Goal: Task Accomplishment & Management: Complete application form

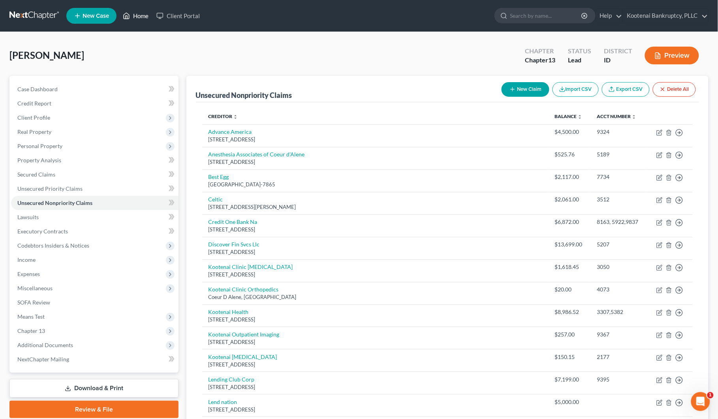
click at [141, 13] on link "Home" at bounding box center [136, 16] width 34 height 14
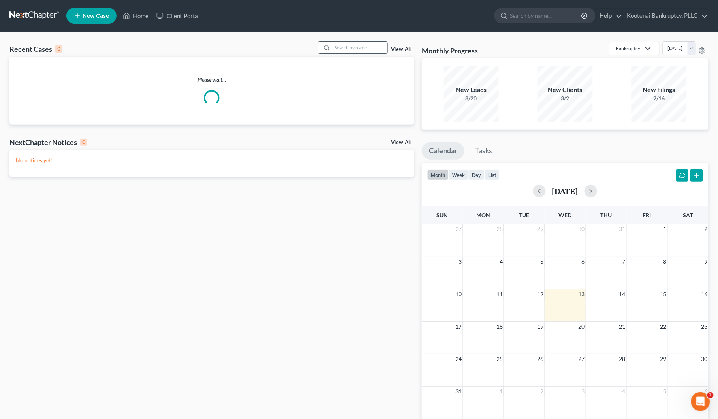
click at [345, 46] on input "search" at bounding box center [359, 47] width 55 height 11
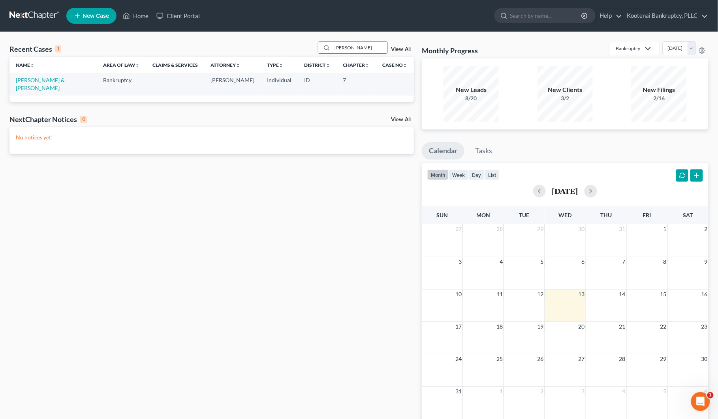
type input "[PERSON_NAME]"
click at [44, 172] on div "Recent Cases 1 [PERSON_NAME] View All Name unfold_more expand_more expand_less …" at bounding box center [212, 236] width 413 height 391
click at [31, 77] on link "[PERSON_NAME] & [PERSON_NAME]" at bounding box center [40, 84] width 49 height 15
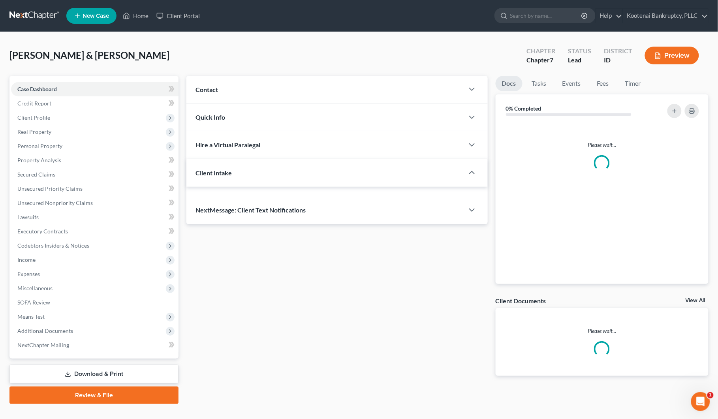
click at [30, 83] on link "Case Dashboard" at bounding box center [95, 89] width 168 height 14
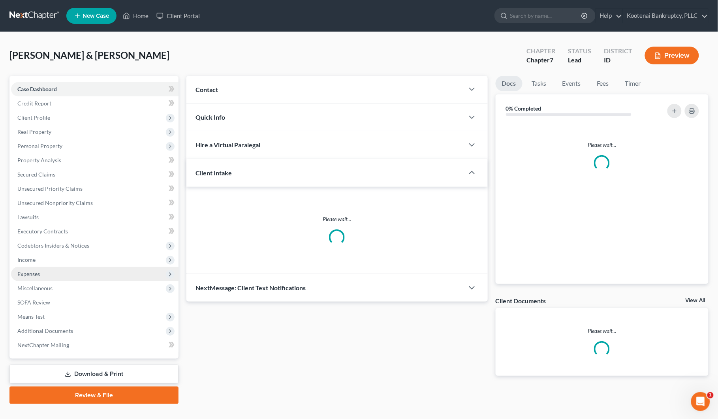
drag, startPoint x: 30, startPoint y: 260, endPoint x: 32, endPoint y: 267, distance: 7.5
click at [30, 260] on span "Income" at bounding box center [26, 259] width 18 height 7
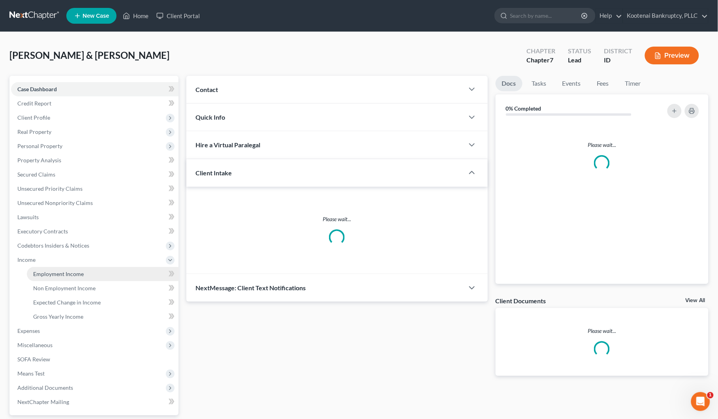
click at [43, 271] on span "Employment Income" at bounding box center [58, 274] width 51 height 7
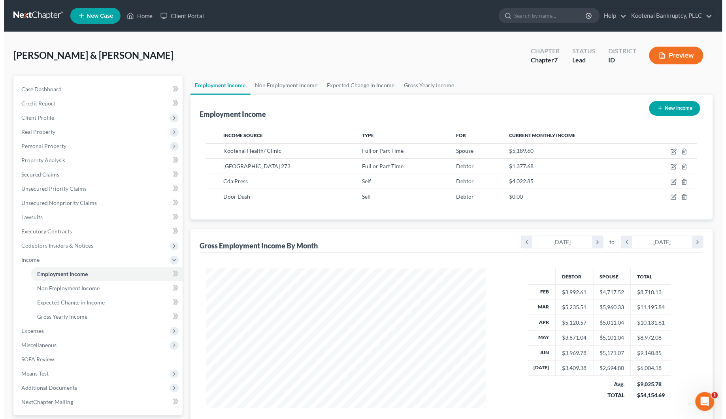
scroll to position [142, 296]
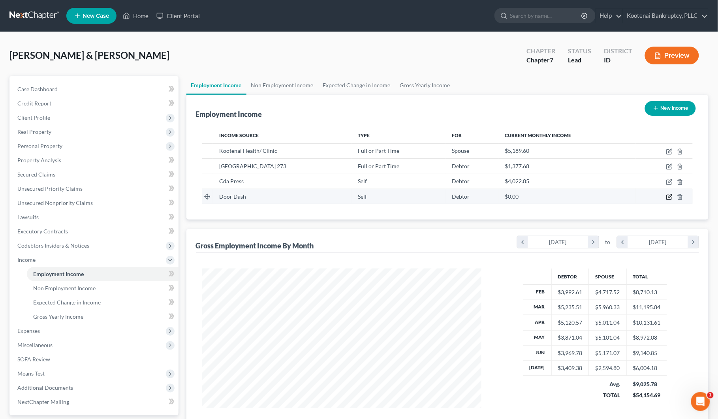
click at [672, 196] on icon "button" at bounding box center [671, 196] width 4 height 4
select select "1"
select select "0"
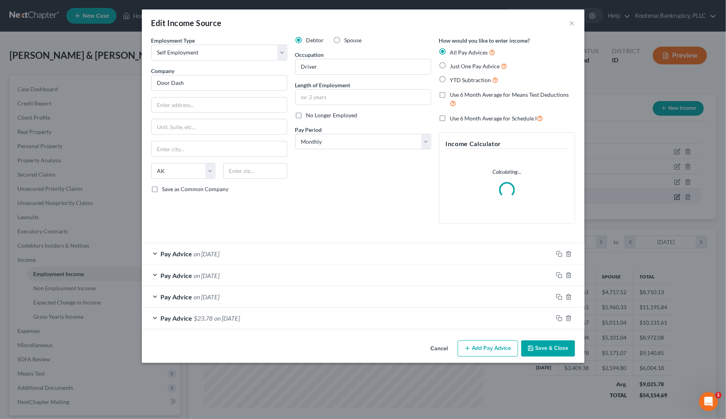
scroll to position [142, 299]
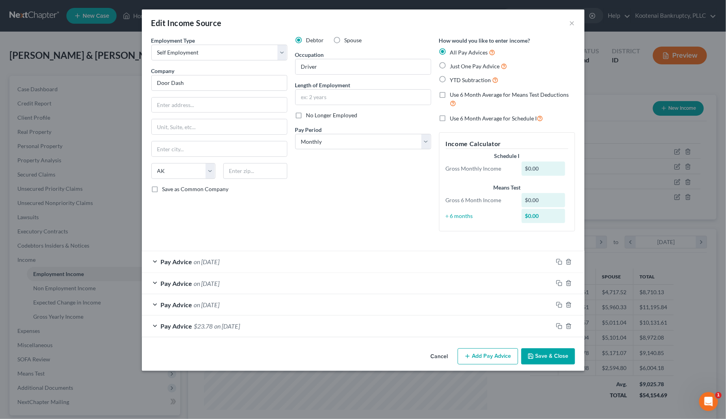
click at [512, 357] on button "Add Pay Advice" at bounding box center [488, 357] width 60 height 17
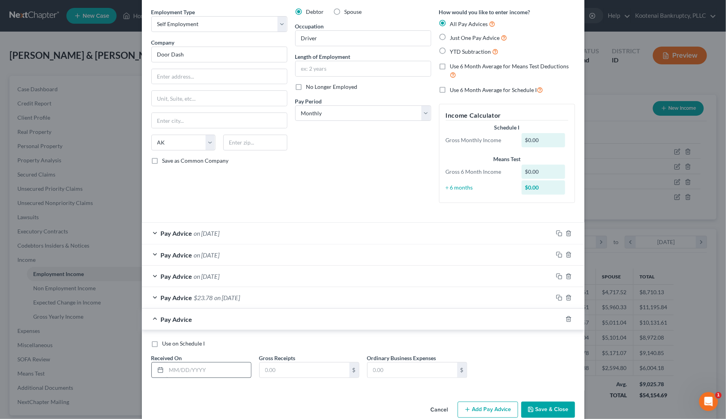
scroll to position [44, 0]
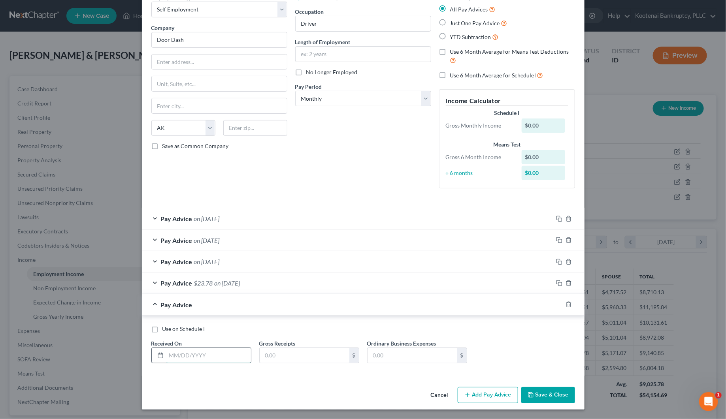
click at [167, 356] on input "text" at bounding box center [208, 355] width 85 height 15
type input "[DATE]"
click at [263, 358] on input "text" at bounding box center [305, 355] width 90 height 15
type input "87.28"
click at [481, 398] on button "Add Pay Advice" at bounding box center [488, 395] width 60 height 17
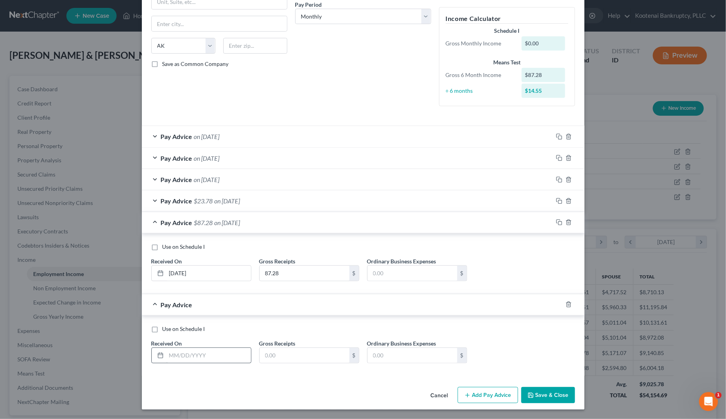
scroll to position [127, 0]
click at [186, 358] on input "text" at bounding box center [208, 355] width 85 height 15
type input "[DATE]"
click at [267, 352] on input "text" at bounding box center [305, 355] width 90 height 15
type input "0"
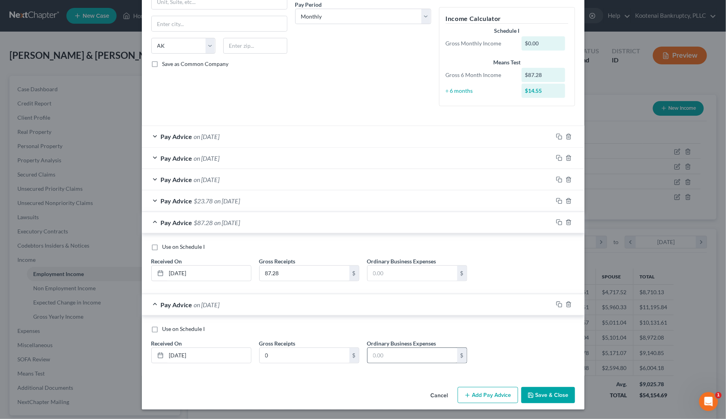
drag, startPoint x: 484, startPoint y: 398, endPoint x: 407, endPoint y: 355, distance: 87.9
click at [484, 398] on button "Add Pay Advice" at bounding box center [488, 395] width 60 height 17
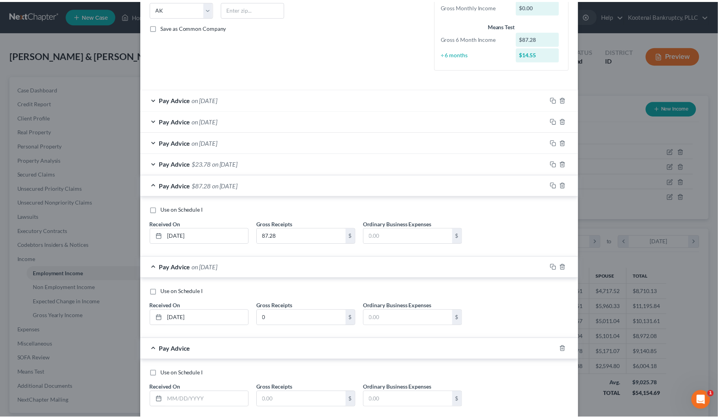
scroll to position [209, 0]
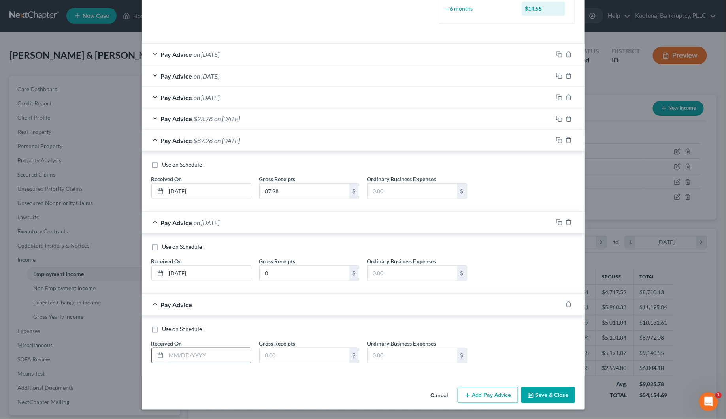
drag, startPoint x: 186, startPoint y: 352, endPoint x: 180, endPoint y: 355, distance: 6.7
click at [185, 353] on input "text" at bounding box center [208, 355] width 85 height 15
type input "[DATE]"
click at [263, 354] on input "text" at bounding box center [305, 355] width 90 height 15
type input "0"
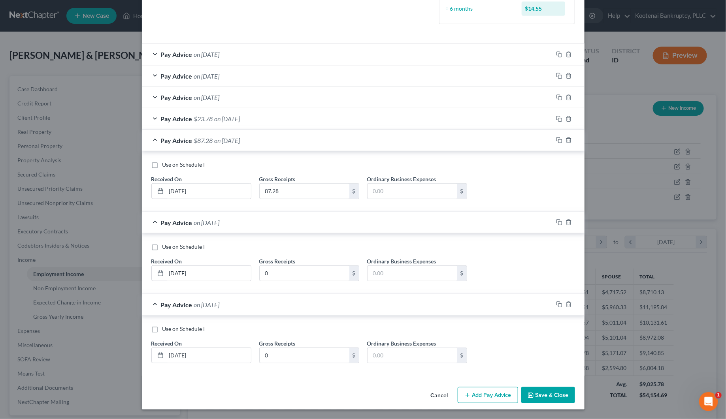
click at [540, 394] on button "Save & Close" at bounding box center [548, 395] width 54 height 17
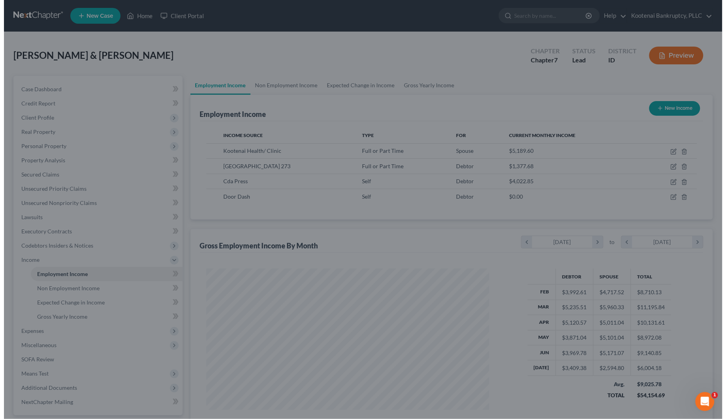
scroll to position [395009, 394855]
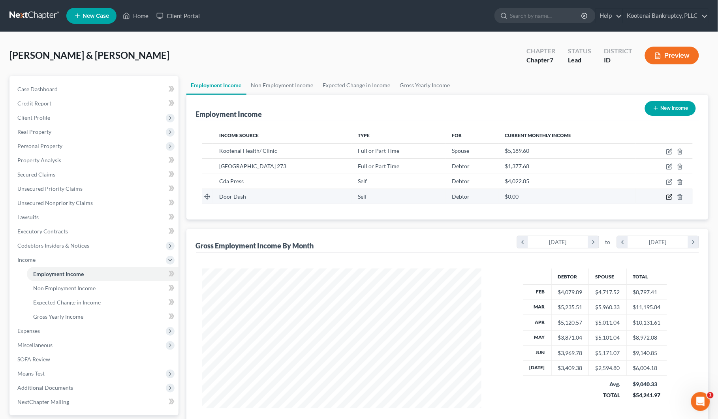
click at [670, 196] on icon "button" at bounding box center [670, 197] width 6 height 6
select select "1"
select select "0"
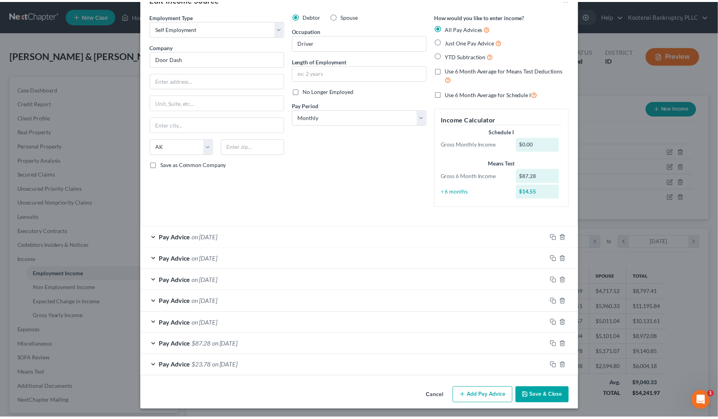
scroll to position [26, 0]
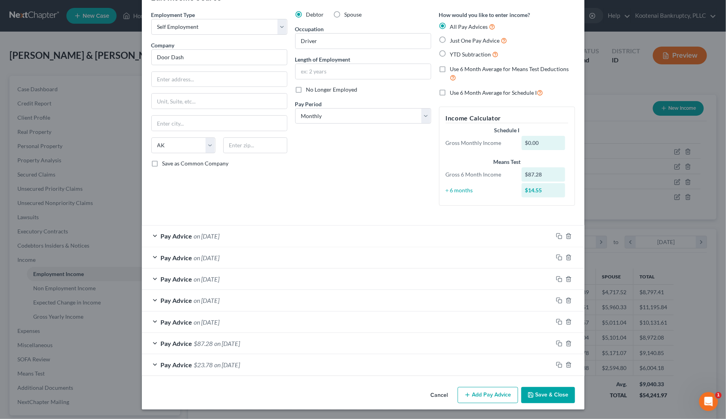
drag, startPoint x: 548, startPoint y: 393, endPoint x: 542, endPoint y: 390, distance: 7.4
click at [548, 393] on button "Save & Close" at bounding box center [548, 395] width 54 height 17
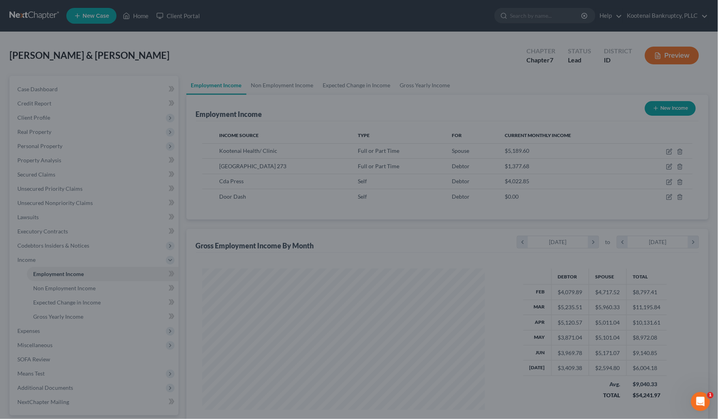
scroll to position [395009, 394855]
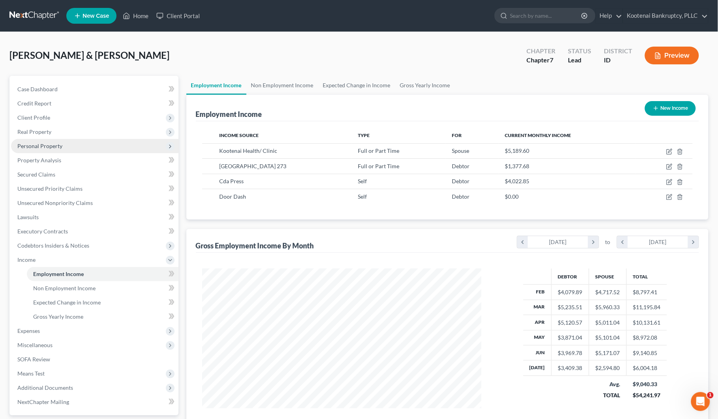
click at [40, 145] on span "Personal Property" at bounding box center [39, 146] width 45 height 7
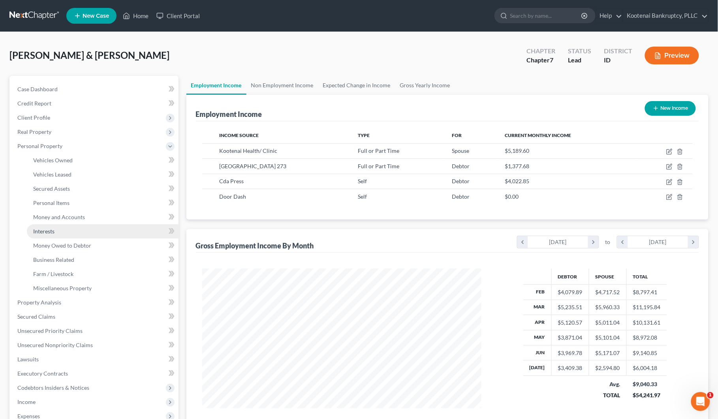
click at [39, 231] on span "Interests" at bounding box center [43, 231] width 21 height 7
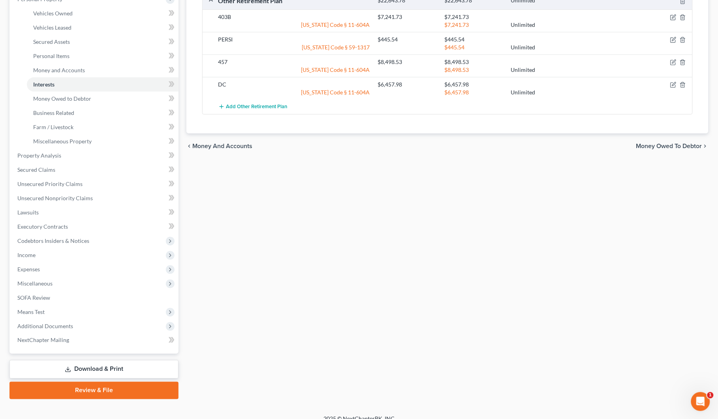
scroll to position [156, 0]
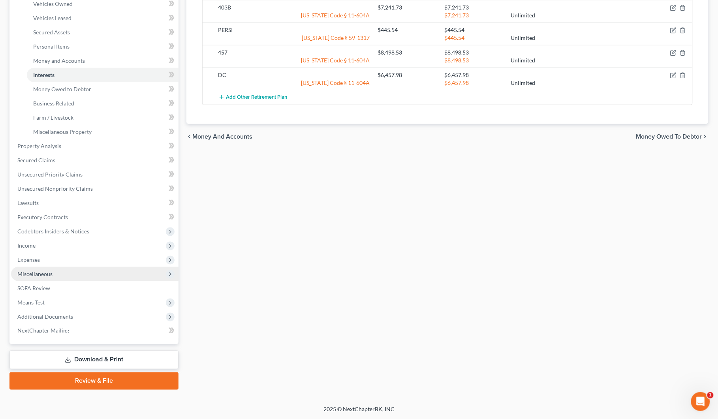
click at [45, 273] on span "Miscellaneous" at bounding box center [34, 274] width 35 height 7
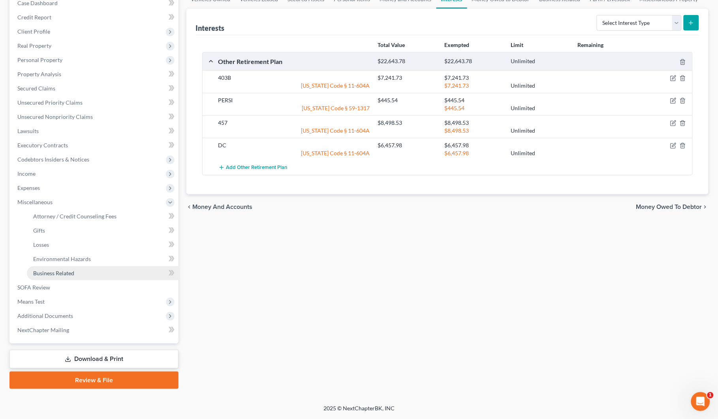
scroll to position [85, 0]
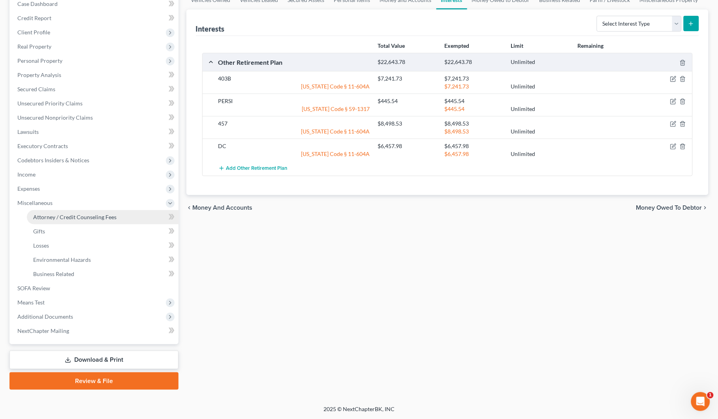
click at [55, 218] on span "Attorney / Credit Counseling Fees" at bounding box center [74, 217] width 83 height 7
select select "3"
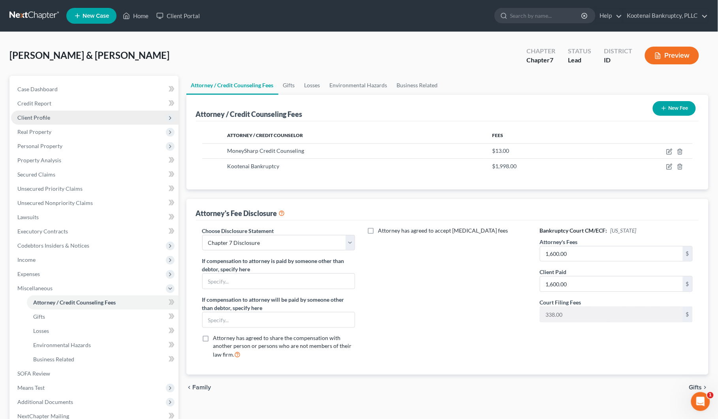
drag, startPoint x: 34, startPoint y: 112, endPoint x: 38, endPoint y: 119, distance: 7.8
click at [34, 112] on span "Client Profile" at bounding box center [95, 118] width 168 height 14
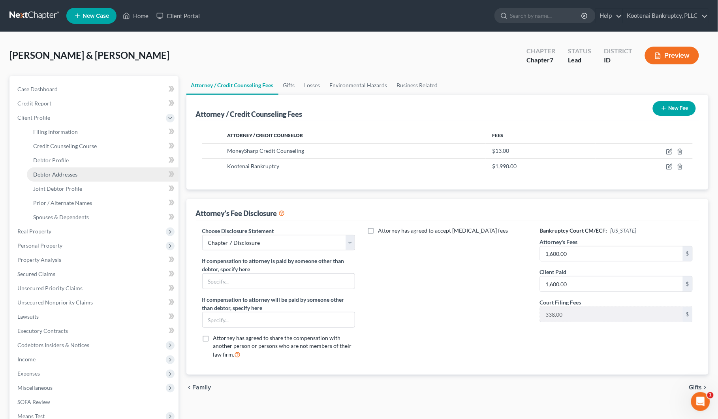
click at [54, 174] on span "Debtor Addresses" at bounding box center [55, 174] width 44 height 7
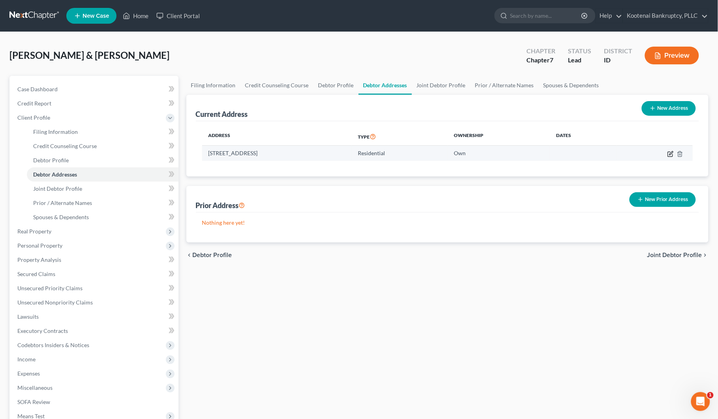
click at [672, 155] on icon "button" at bounding box center [671, 154] width 6 height 6
select select "13"
select select "27"
select select "0"
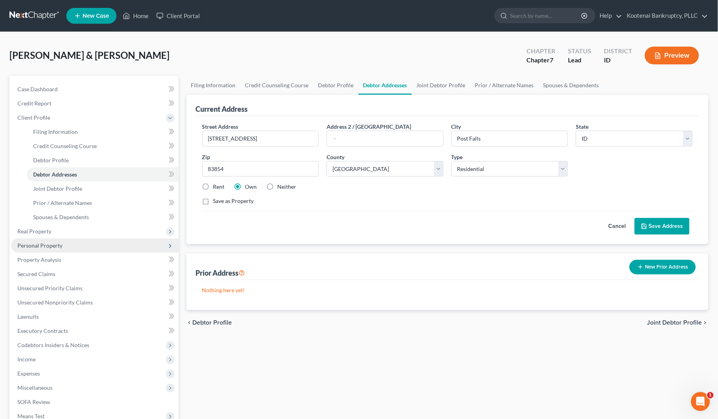
click at [21, 243] on span "Personal Property" at bounding box center [39, 245] width 45 height 7
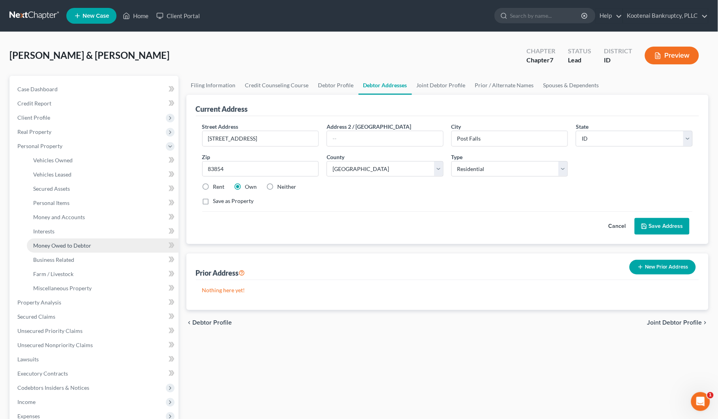
click at [50, 246] on span "Money Owed to Debtor" at bounding box center [62, 245] width 58 height 7
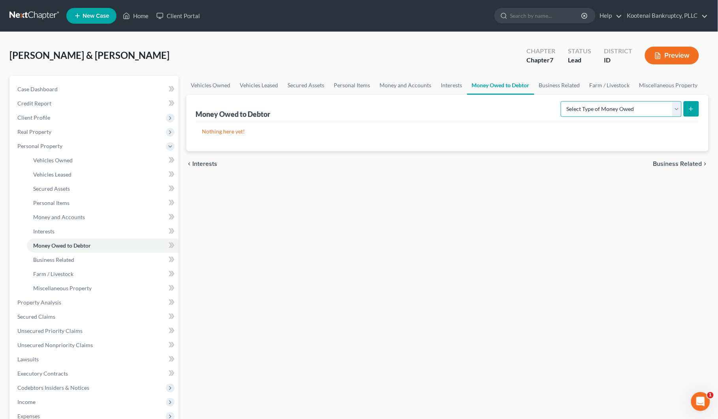
drag, startPoint x: 676, startPoint y: 105, endPoint x: 676, endPoint y: 112, distance: 7.1
click at [676, 105] on select "Select Type of Money Owed Accounts Receivable Alimony Child Support Claims Agai…" at bounding box center [621, 109] width 121 height 16
select select "expected_tax_refund"
click at [563, 101] on select "Select Type of Money Owed Accounts Receivable Alimony Child Support Claims Agai…" at bounding box center [621, 109] width 121 height 16
click at [688, 107] on icon "submit" at bounding box center [691, 109] width 6 height 6
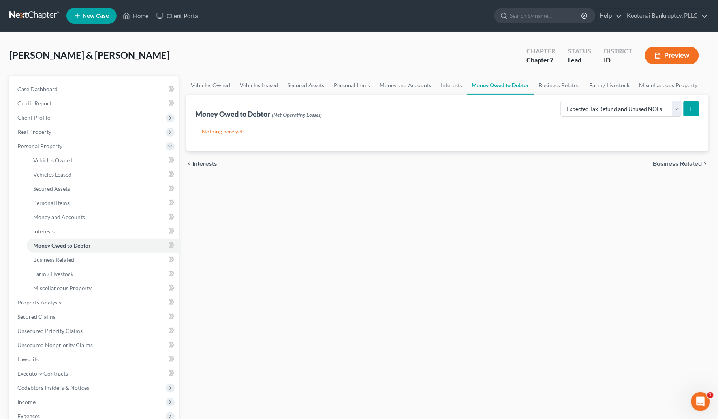
select select "0"
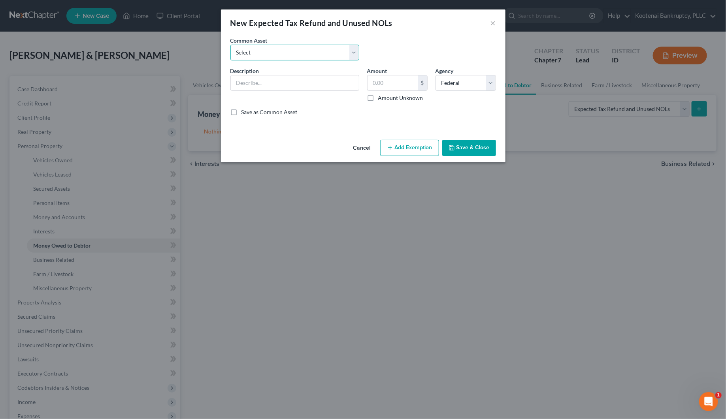
drag, startPoint x: 247, startPoint y: 51, endPoint x: 248, endPoint y: 60, distance: 8.7
click at [247, 51] on select "Select 2023 Federal Tax Refund 2023 Expected EIC 2023 State Tax Refund 2023 Exp…" at bounding box center [294, 53] width 129 height 16
select select "8"
click at [230, 45] on select "Select 2023 Federal Tax Refund 2023 Expected EIC 2023 State Tax Refund 2023 Exp…" at bounding box center [294, 53] width 129 height 16
type input "2025 Expected ACTC"
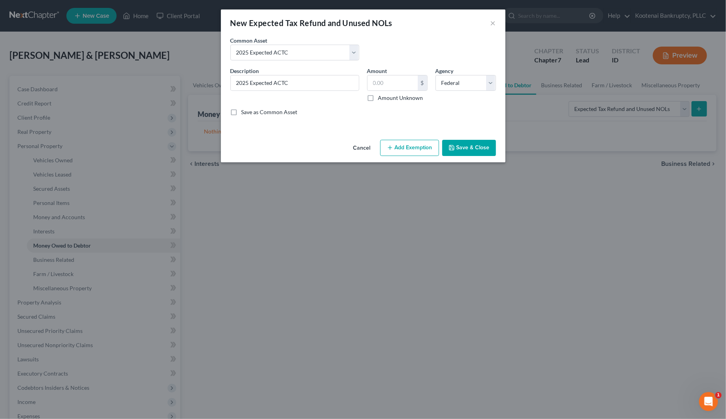
click at [378, 96] on label "Amount Unknown" at bounding box center [400, 98] width 45 height 8
click at [381, 96] on input "Amount Unknown" at bounding box center [383, 96] width 5 height 5
checkbox input "true"
type input "0.00"
click at [416, 155] on button "Add Exemption" at bounding box center [409, 148] width 59 height 17
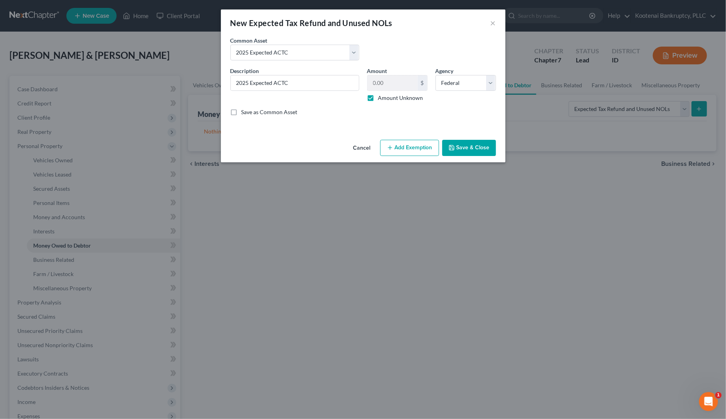
select select "2"
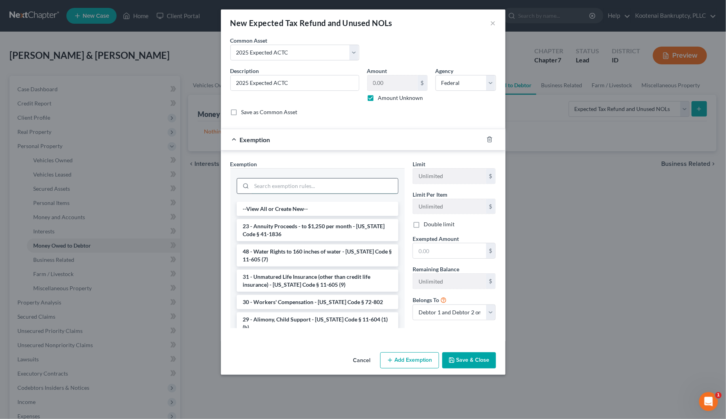
drag, startPoint x: 273, startPoint y: 179, endPoint x: 271, endPoint y: 185, distance: 6.2
click at [273, 181] on input "search" at bounding box center [325, 186] width 146 height 15
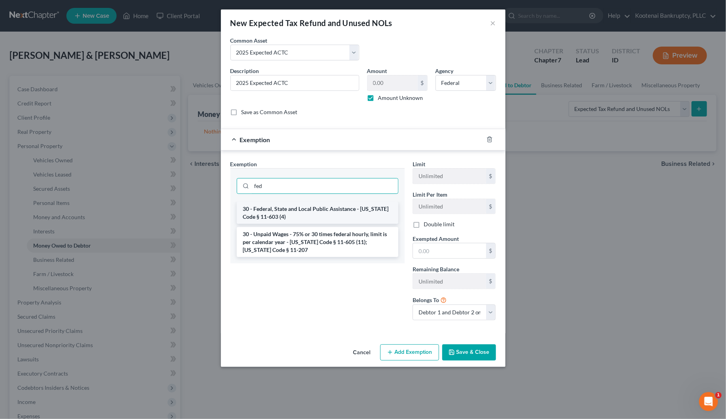
type input "fed"
click at [273, 208] on li "30 - Federal, State and Local Public Assistance - [US_STATE] Code § 11-603 (4)" at bounding box center [318, 213] width 162 height 22
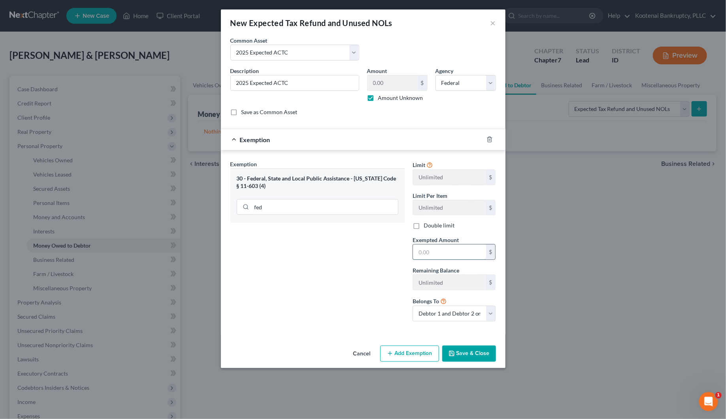
click at [424, 255] on input "text" at bounding box center [449, 252] width 73 height 15
type input "0"
drag, startPoint x: 366, startPoint y: 319, endPoint x: 427, endPoint y: 345, distance: 66.2
click at [367, 321] on div "Exemption Set must be selected for CA. Exemption * 30 - Federal, State and Loca…" at bounding box center [317, 244] width 182 height 168
click at [459, 355] on button "Save & Close" at bounding box center [469, 354] width 54 height 17
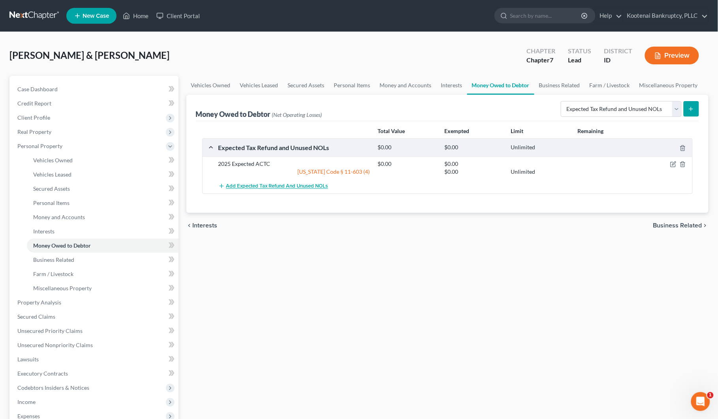
click at [283, 185] on span "Add Expected Tax Refund and Unused NOLs" at bounding box center [277, 186] width 102 height 6
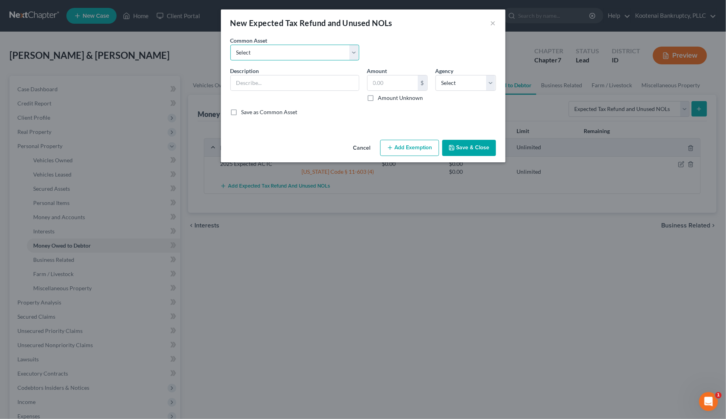
click at [239, 53] on select "Select 2023 Federal Tax Refund 2023 Expected EIC 2023 State Tax Refund 2023 Exp…" at bounding box center [294, 53] width 129 height 16
select select "9"
click at [230, 45] on select "Select 2023 Federal Tax Refund 2023 Expected EIC 2023 State Tax Refund 2023 Exp…" at bounding box center [294, 53] width 129 height 16
type input "2025 Expected EIC"
click at [380, 99] on label "Amount Unknown" at bounding box center [400, 98] width 45 height 8
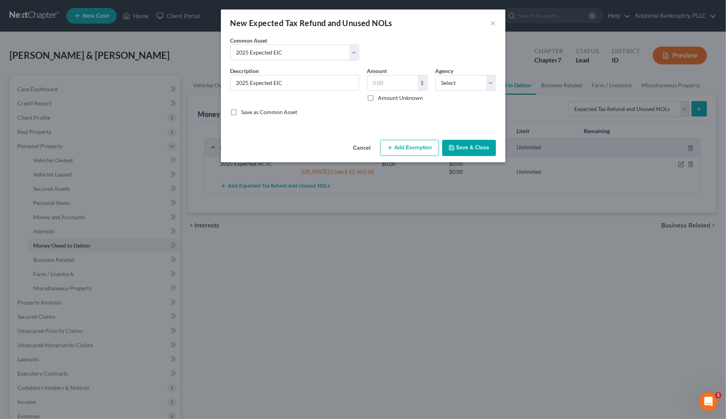
click at [381, 99] on input "Amount Unknown" at bounding box center [383, 96] width 5 height 5
checkbox input "true"
type input "0.00"
click at [457, 85] on select "Select Federal State Local" at bounding box center [465, 83] width 60 height 16
select select "0"
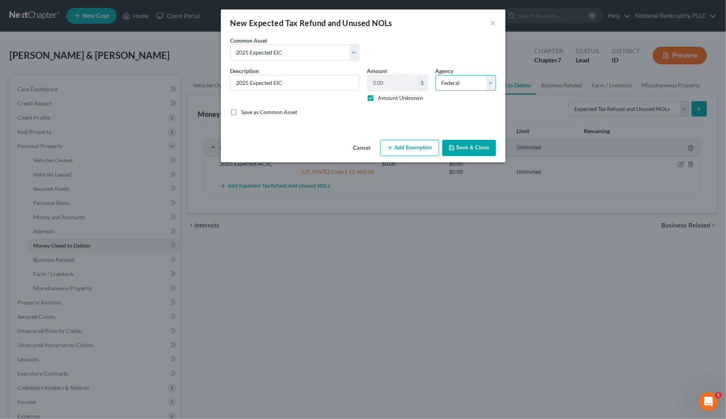
click at [435, 75] on select "Select Federal State Local" at bounding box center [465, 83] width 60 height 16
drag, startPoint x: 417, startPoint y: 147, endPoint x: 347, endPoint y: 151, distance: 70.9
click at [417, 147] on button "Add Exemption" at bounding box center [409, 148] width 59 height 17
select select "2"
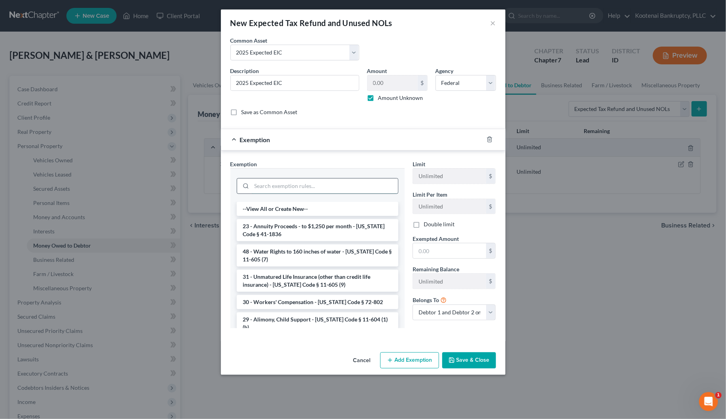
click at [259, 190] on input "search" at bounding box center [325, 186] width 146 height 15
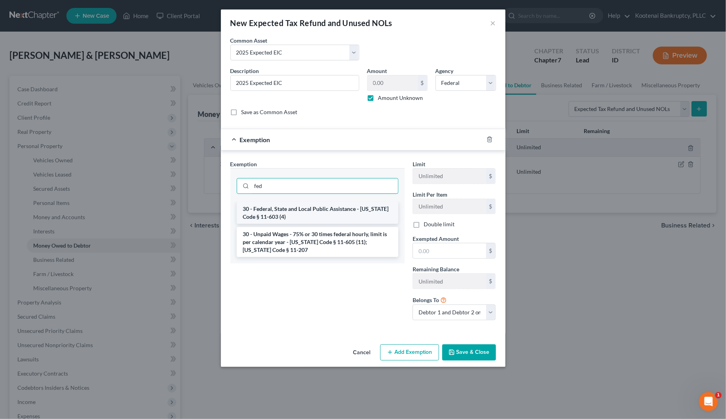
type input "fed"
click at [280, 211] on li "30 - Federal, State and Local Public Assistance - [US_STATE] Code § 11-603 (4)" at bounding box center [318, 213] width 162 height 22
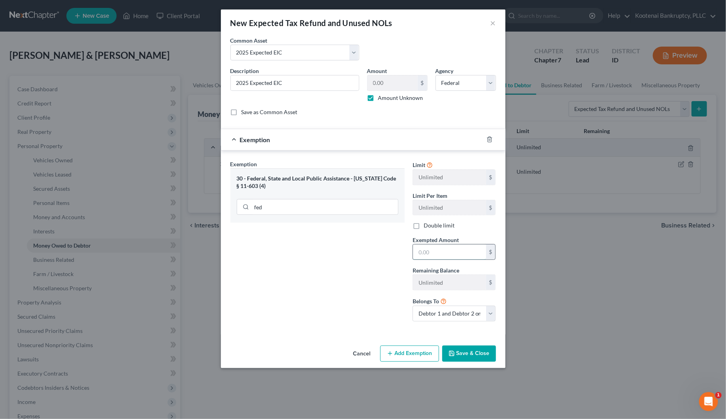
click at [429, 254] on input "text" at bounding box center [449, 252] width 73 height 15
type input "0"
drag, startPoint x: 394, startPoint y: 267, endPoint x: 435, endPoint y: 319, distance: 67.2
click at [394, 267] on div "Exemption Set must be selected for CA. Exemption * 30 - Federal, State and Loca…" at bounding box center [317, 244] width 182 height 168
click at [462, 354] on button "Save & Close" at bounding box center [469, 354] width 54 height 17
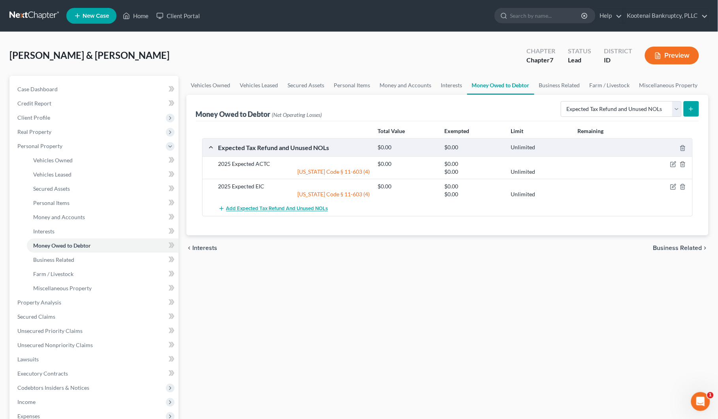
click at [268, 208] on span "Add Expected Tax Refund and Unused NOLs" at bounding box center [277, 209] width 102 height 6
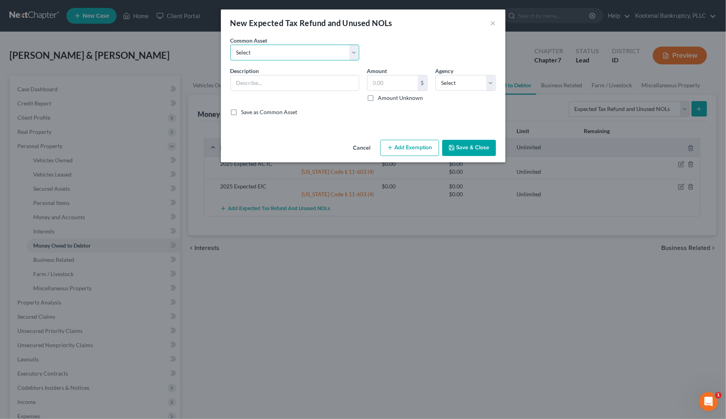
click at [265, 58] on select "Select 2023 Federal Tax Refund 2023 Expected EIC 2023 State Tax Refund 2023 Exp…" at bounding box center [294, 53] width 129 height 16
select select "10"
click at [230, 45] on select "Select 2023 Federal Tax Refund 2023 Expected EIC 2023 State Tax Refund 2023 Exp…" at bounding box center [294, 53] width 129 height 16
type input "2025 Federal Tax Refund"
click at [378, 97] on label "Amount Unknown" at bounding box center [400, 98] width 45 height 8
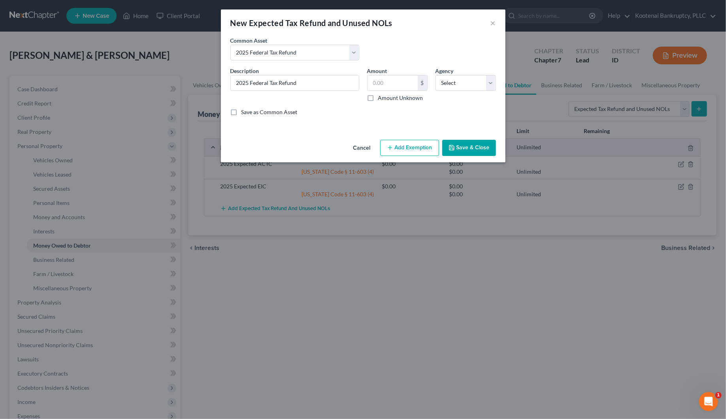
click at [381, 97] on input "Amount Unknown" at bounding box center [383, 96] width 5 height 5
checkbox input "true"
type input "0.00"
click at [463, 81] on select "Select Federal State Local" at bounding box center [465, 83] width 60 height 16
select select "0"
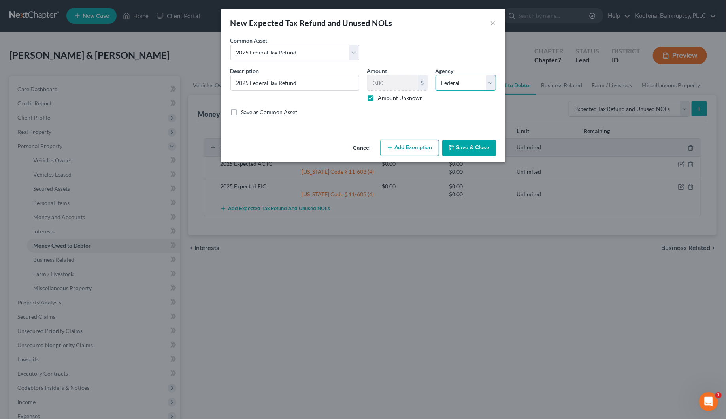
click at [435, 75] on select "Select Federal State Local" at bounding box center [465, 83] width 60 height 16
click at [471, 151] on button "Save & Close" at bounding box center [469, 148] width 54 height 17
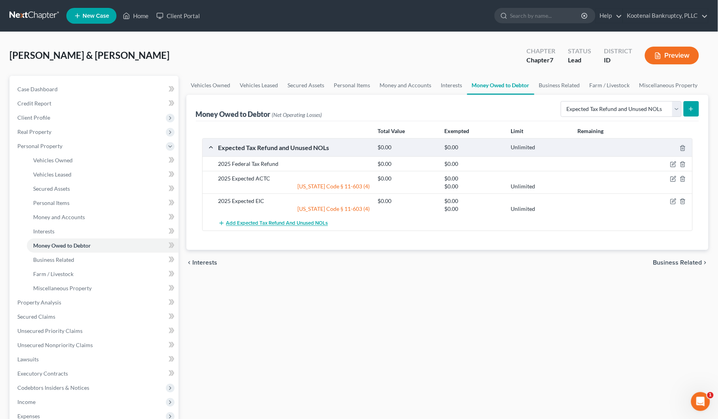
click at [262, 222] on span "Add Expected Tax Refund and Unused NOLs" at bounding box center [277, 223] width 102 height 6
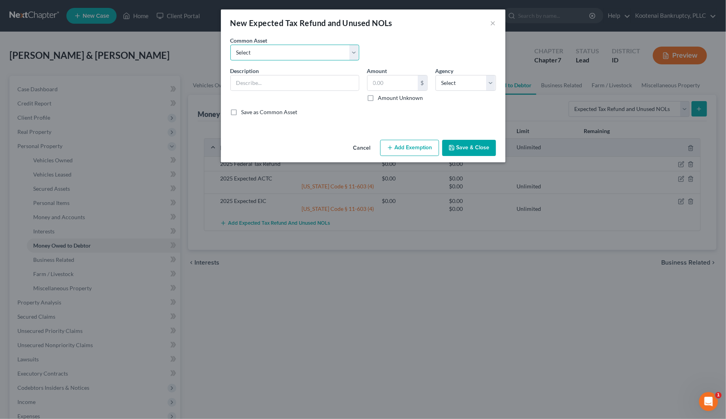
click at [301, 53] on select "Select 2023 Federal Tax Refund 2023 Expected EIC 2023 State Tax Refund 2023 Exp…" at bounding box center [294, 53] width 129 height 16
select select "11"
click at [230, 45] on select "Select 2023 Federal Tax Refund 2023 Expected EIC 2023 State Tax Refund 2023 Exp…" at bounding box center [294, 53] width 129 height 16
type input "2025 State Tax refund"
click at [378, 96] on label "Amount Unknown" at bounding box center [400, 98] width 45 height 8
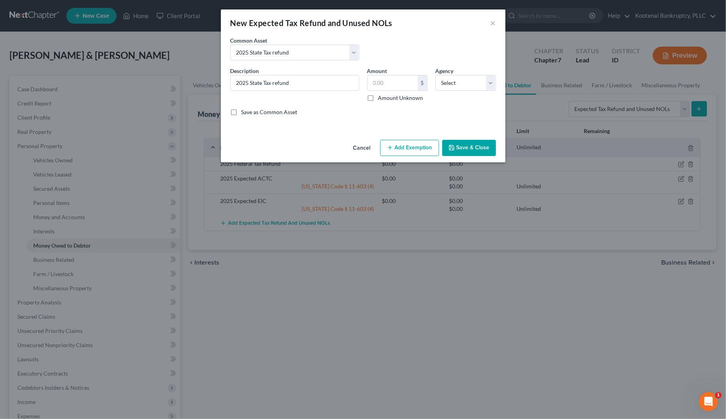
click at [381, 96] on input "Amount Unknown" at bounding box center [383, 96] width 5 height 5
checkbox input "true"
type input "0.00"
drag, startPoint x: 445, startPoint y: 84, endPoint x: 445, endPoint y: 90, distance: 6.4
click at [445, 84] on select "Select Federal State Local" at bounding box center [465, 83] width 60 height 16
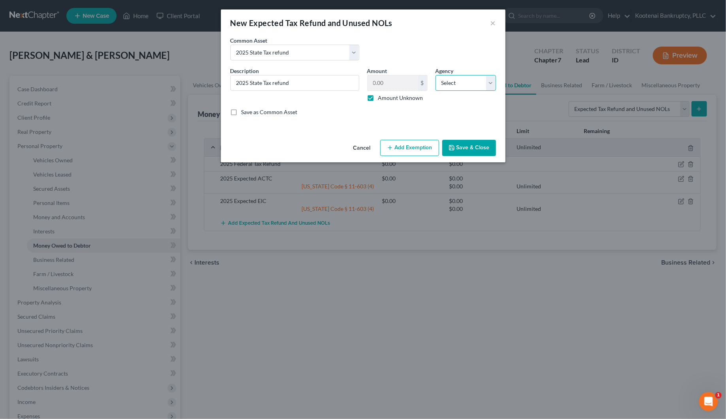
select select "1"
click at [435, 75] on select "Select Federal State Local" at bounding box center [465, 83] width 60 height 16
click at [467, 145] on button "Save & Close" at bounding box center [469, 148] width 54 height 17
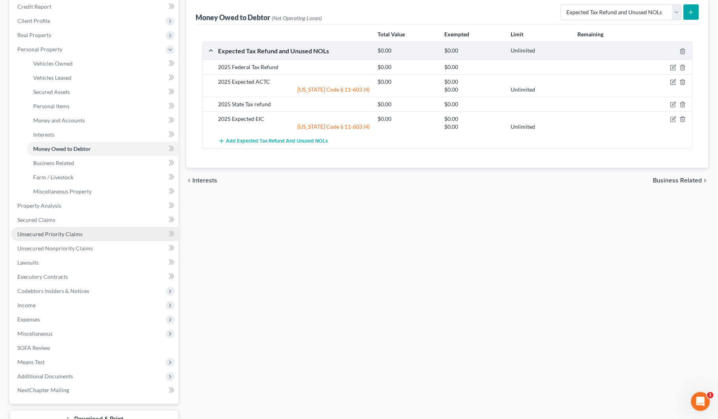
scroll to position [99, 0]
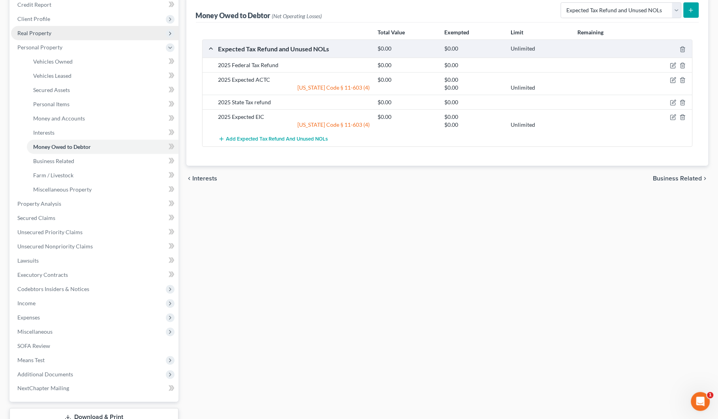
click at [32, 34] on span "Real Property" at bounding box center [34, 33] width 34 height 7
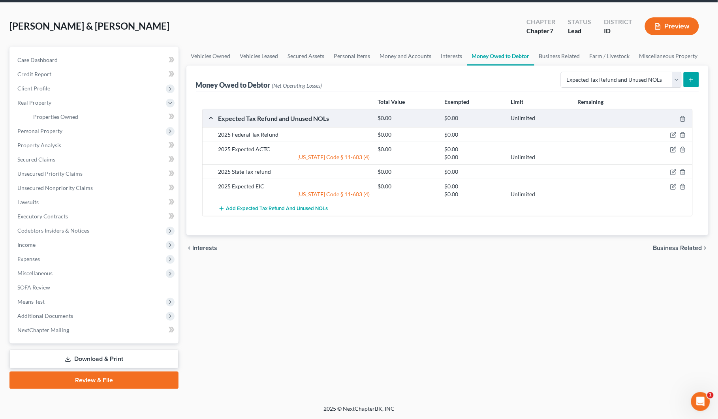
scroll to position [28, 0]
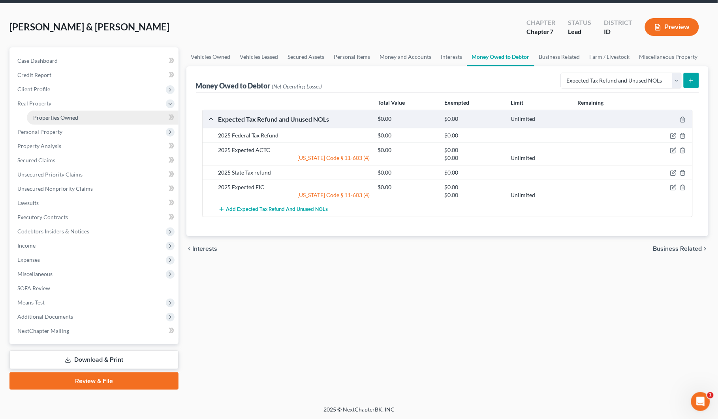
click at [50, 119] on span "Properties Owned" at bounding box center [55, 117] width 45 height 7
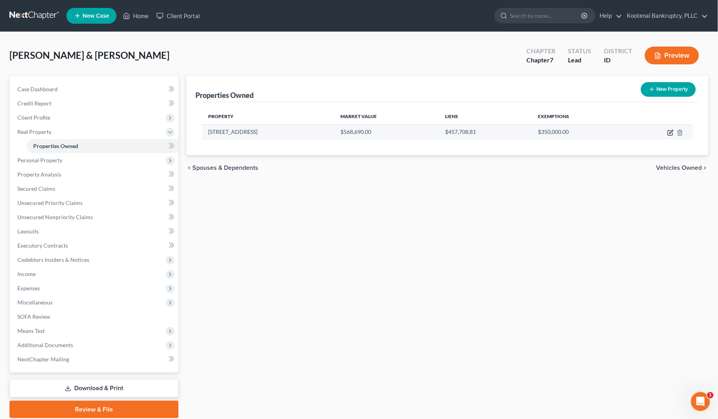
click at [668, 133] on icon "button" at bounding box center [671, 133] width 6 height 6
select select "13"
select select "4"
select select "0"
select select "33"
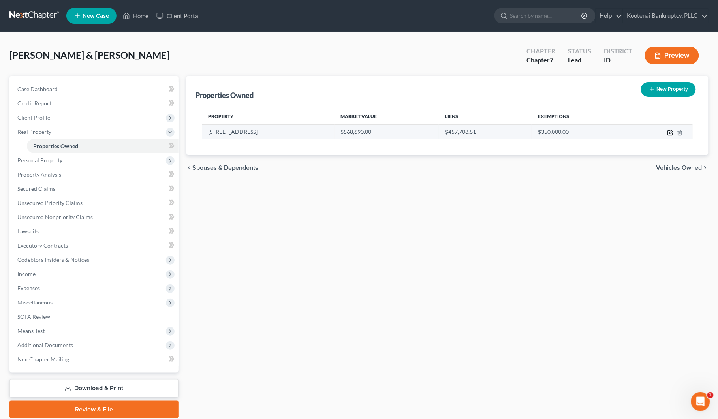
select select "4"
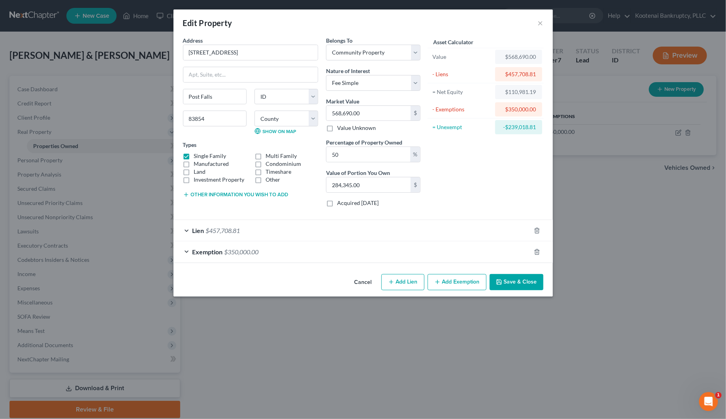
click at [329, 227] on div "Lien $457,708.81" at bounding box center [351, 230] width 357 height 21
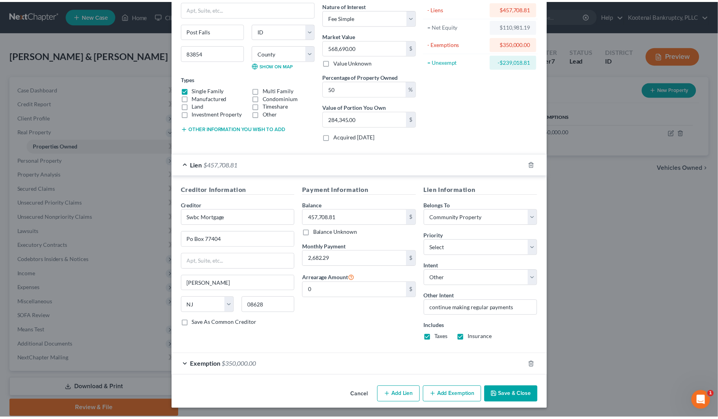
scroll to position [68, 0]
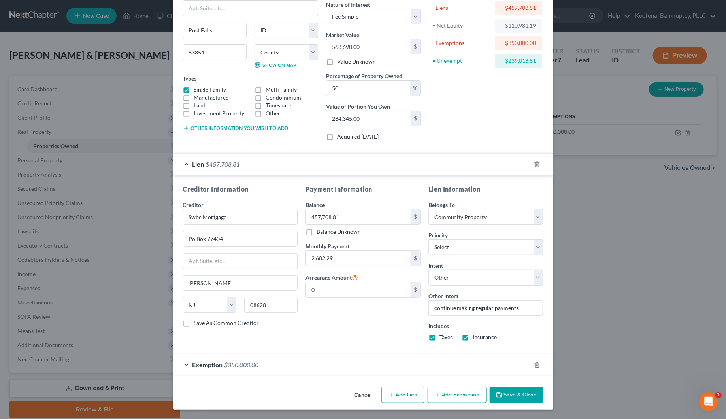
click at [520, 397] on button "Save & Close" at bounding box center [517, 395] width 54 height 17
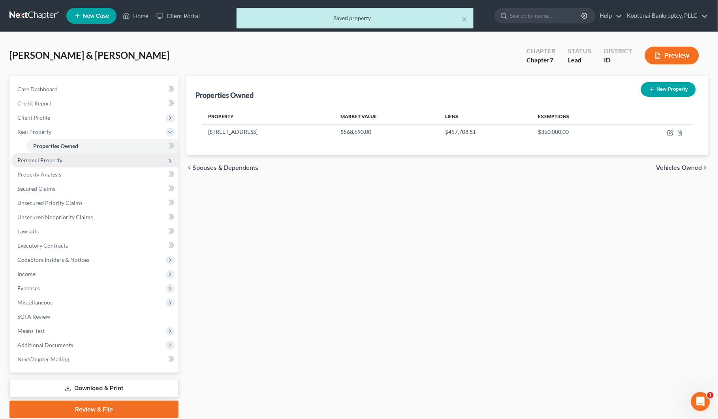
click at [32, 161] on span "Personal Property" at bounding box center [39, 160] width 45 height 7
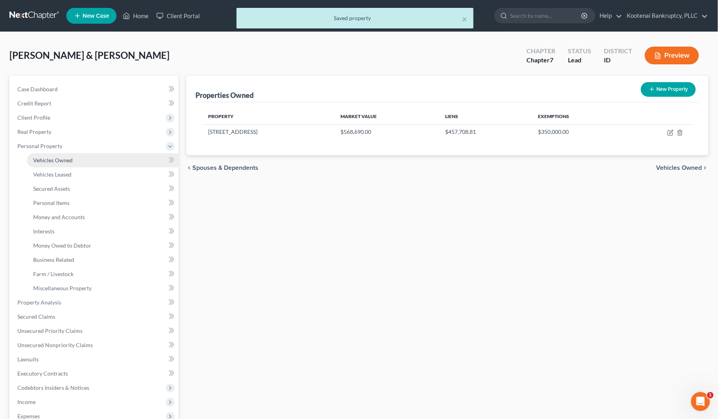
click at [45, 160] on span "Vehicles Owned" at bounding box center [53, 160] width 40 height 7
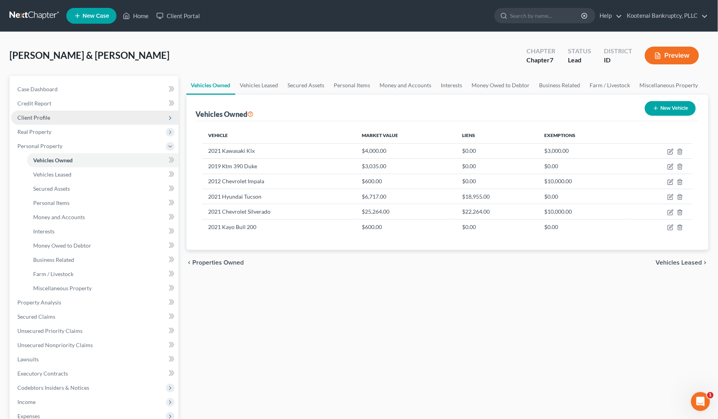
drag, startPoint x: 41, startPoint y: 113, endPoint x: 42, endPoint y: 119, distance: 5.3
click at [41, 114] on span "Client Profile" at bounding box center [33, 117] width 33 height 7
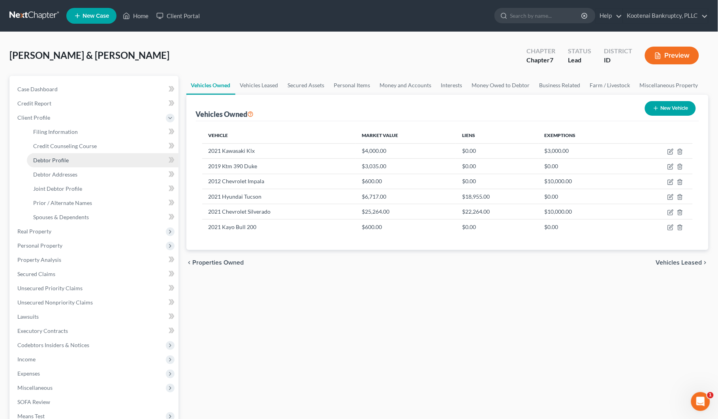
click at [57, 159] on span "Debtor Profile" at bounding box center [51, 160] width 36 height 7
select select "1"
select select "3"
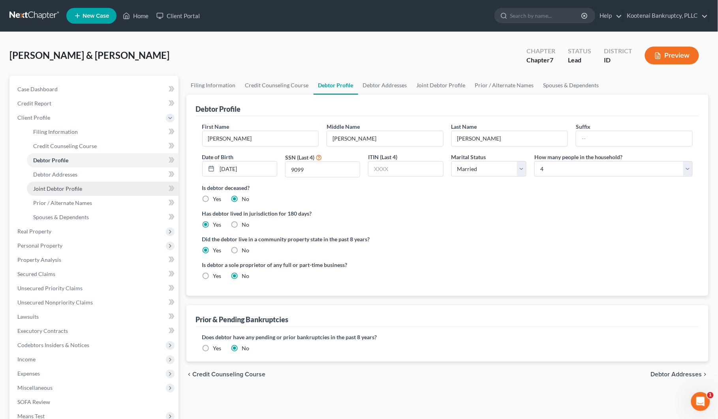
click at [51, 186] on span "Joint Debtor Profile" at bounding box center [57, 188] width 49 height 7
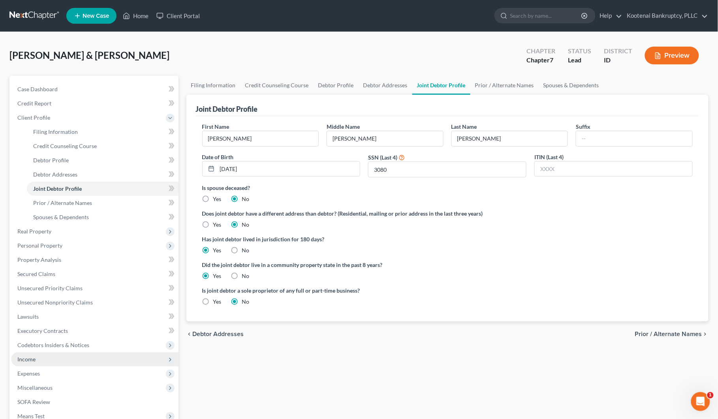
click at [21, 360] on span "Income" at bounding box center [26, 359] width 18 height 7
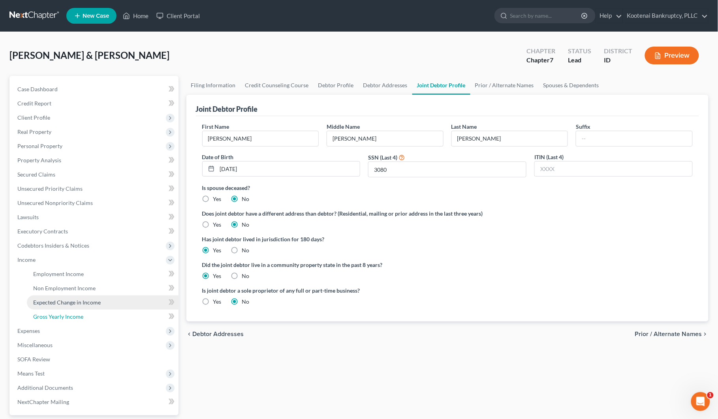
drag, startPoint x: 55, startPoint y: 313, endPoint x: 45, endPoint y: 308, distance: 11.5
click at [55, 313] on span "Gross Yearly Income" at bounding box center [58, 316] width 50 height 7
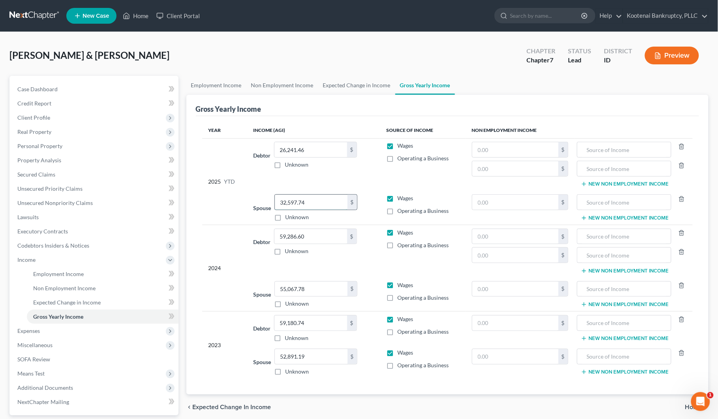
click at [296, 206] on input "32,597.74" at bounding box center [311, 202] width 73 height 15
type input "37,798.78"
click at [50, 271] on span "Employment Income" at bounding box center [58, 274] width 51 height 7
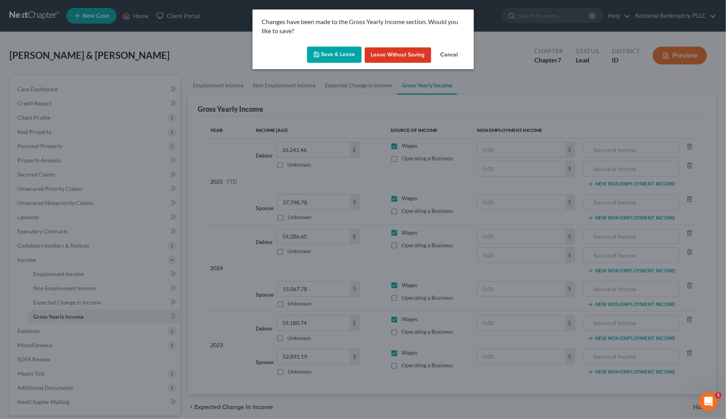
drag, startPoint x: 339, startPoint y: 49, endPoint x: 359, endPoint y: 84, distance: 40.2
click at [339, 50] on button "Save & Leave" at bounding box center [334, 55] width 55 height 17
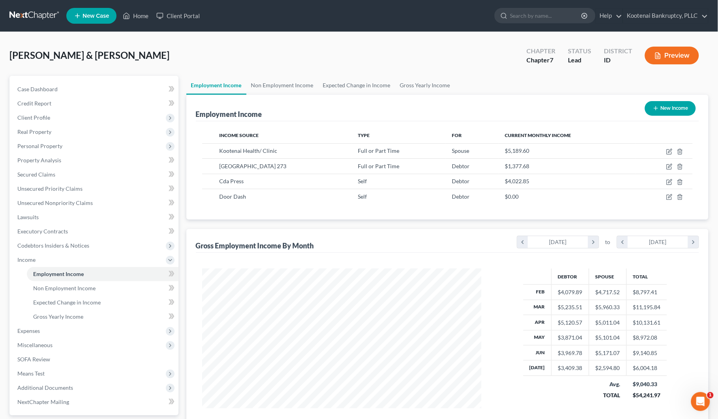
scroll to position [142, 296]
drag, startPoint x: 58, startPoint y: 317, endPoint x: 83, endPoint y: 176, distance: 143.8
click at [58, 317] on span "Gross Yearly Income" at bounding box center [58, 316] width 50 height 7
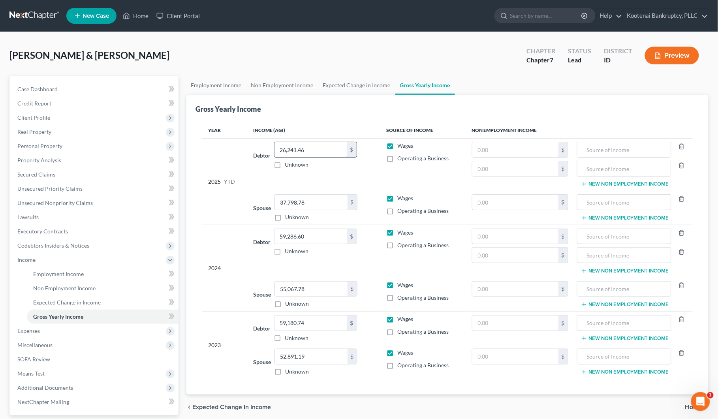
click at [307, 143] on input "26,241.46" at bounding box center [311, 149] width 73 height 15
type input "29,714.34"
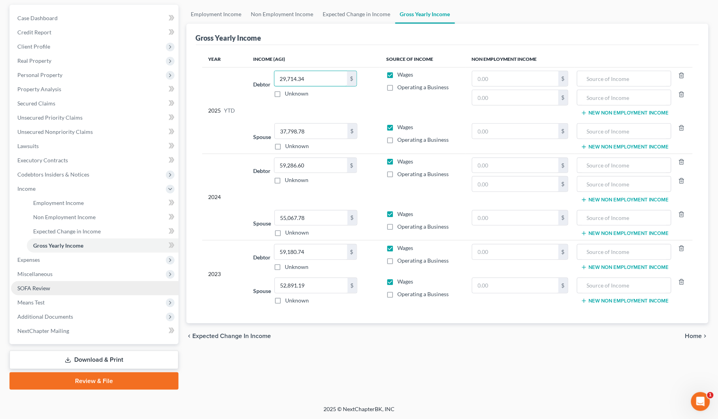
scroll to position [22, 0]
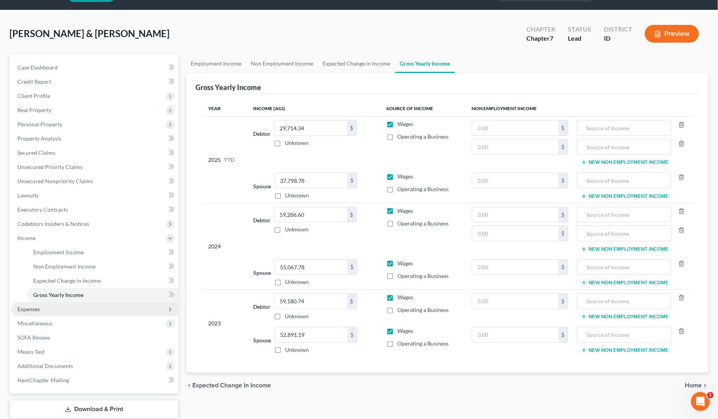
click at [34, 307] on span "Expenses" at bounding box center [28, 309] width 23 height 7
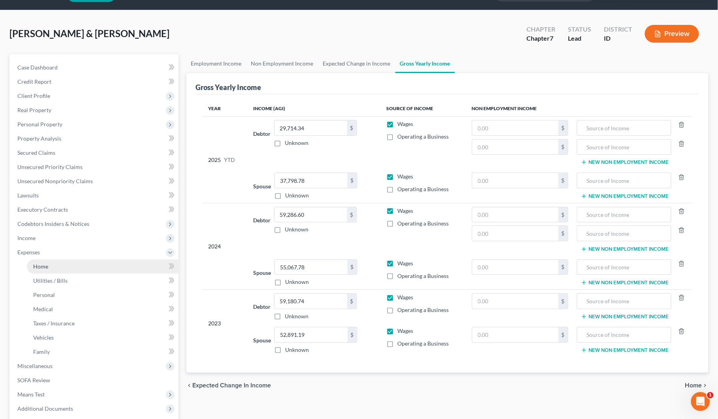
click at [41, 267] on span "Home" at bounding box center [40, 266] width 15 height 7
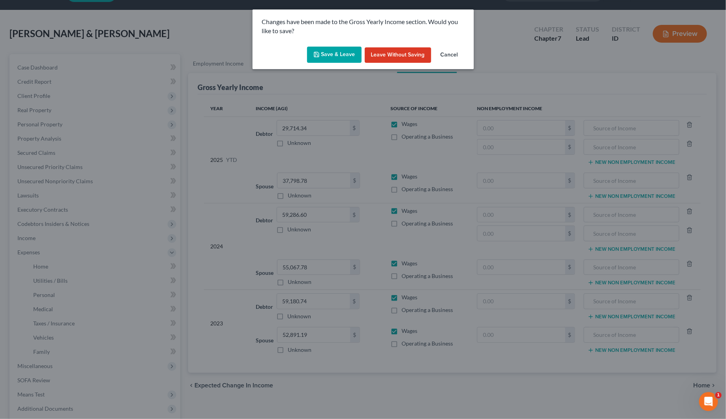
click at [328, 57] on button "Save & Leave" at bounding box center [334, 55] width 55 height 17
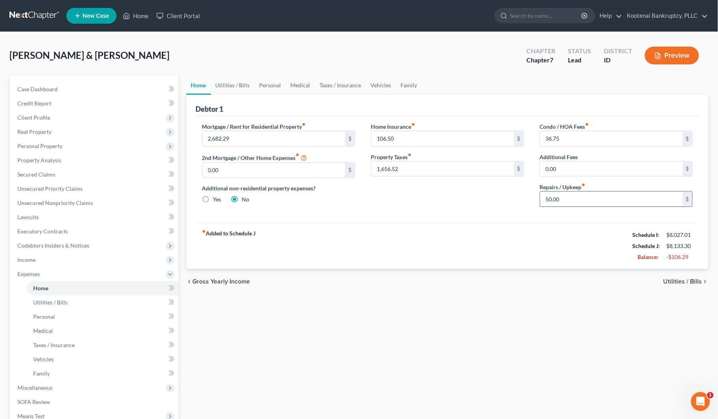
click at [571, 203] on input "50.00" at bounding box center [612, 199] width 143 height 15
click at [30, 131] on span "Real Property" at bounding box center [34, 131] width 34 height 7
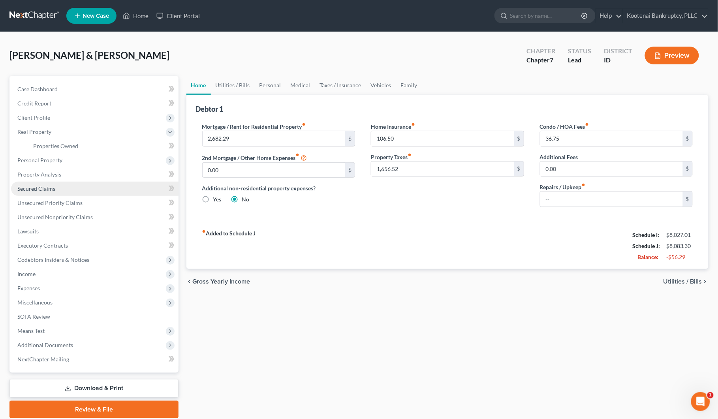
click at [26, 189] on span "Secured Claims" at bounding box center [36, 188] width 38 height 7
drag, startPoint x: 26, startPoint y: 189, endPoint x: 24, endPoint y: 185, distance: 4.6
click at [26, 189] on span "Secured Claims" at bounding box center [36, 188] width 38 height 7
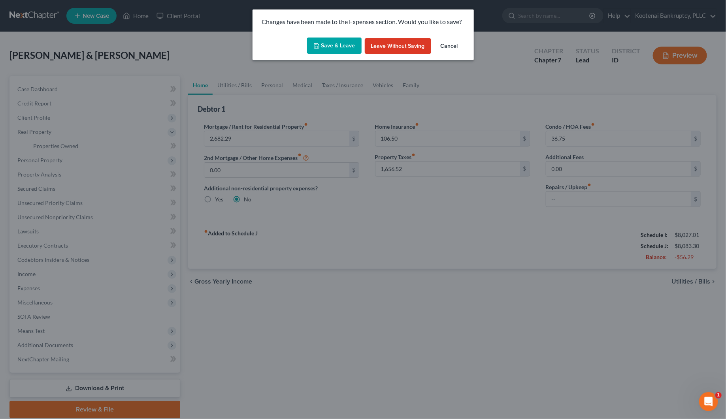
click at [328, 46] on button "Save & Leave" at bounding box center [334, 46] width 55 height 17
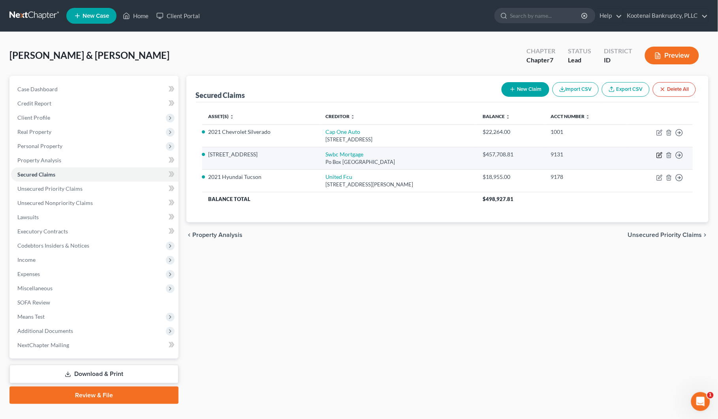
click at [658, 156] on icon "button" at bounding box center [660, 155] width 6 height 6
select select "33"
select select "40"
select select "4"
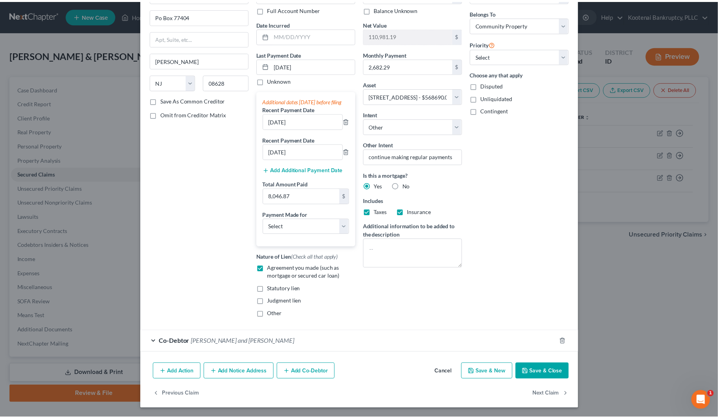
scroll to position [68, 0]
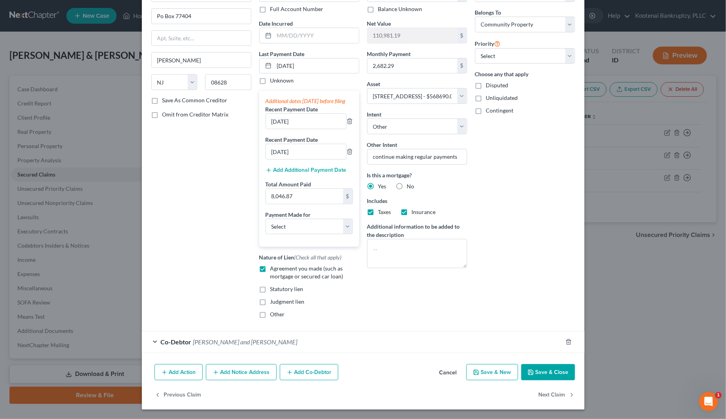
drag, startPoint x: 538, startPoint y: 375, endPoint x: 137, endPoint y: 194, distance: 440.0
click at [538, 375] on button "Save & Close" at bounding box center [548, 372] width 54 height 17
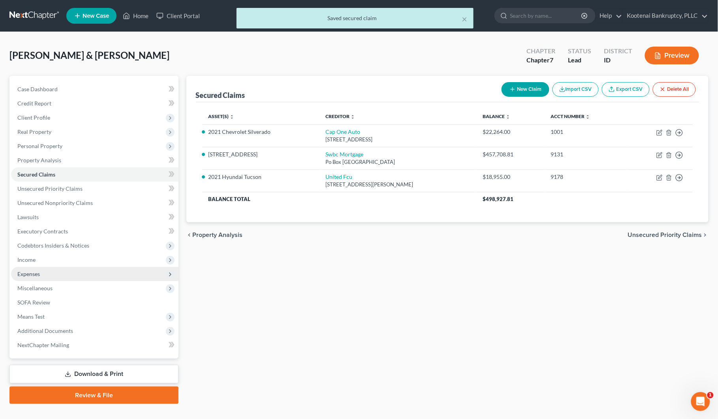
click at [34, 274] on span "Expenses" at bounding box center [28, 274] width 23 height 7
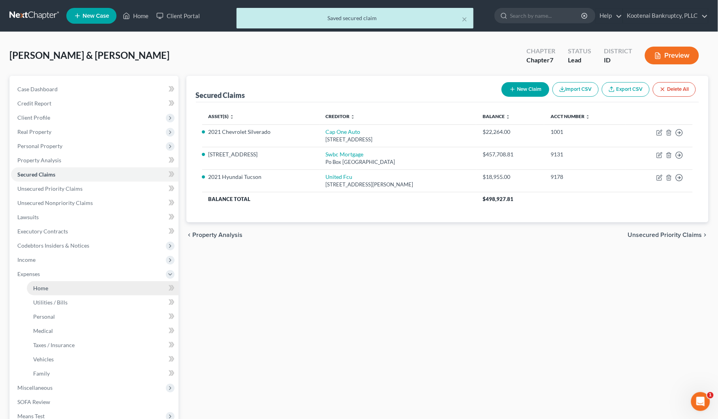
click at [58, 289] on link "Home" at bounding box center [103, 288] width 152 height 14
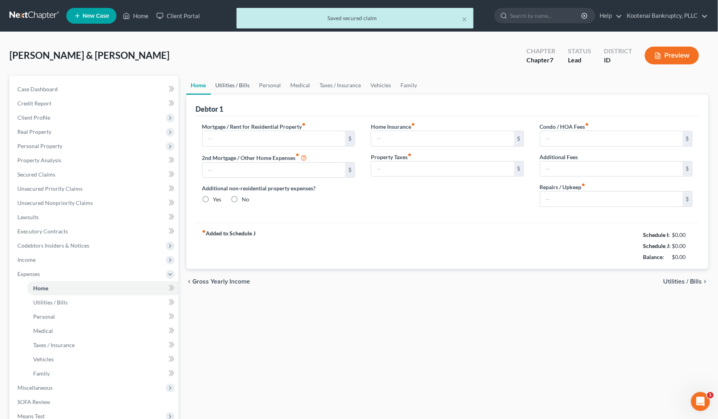
type input "2,682.29"
type input "0.00"
radio input "true"
type input "106.50"
type input "1,656.52"
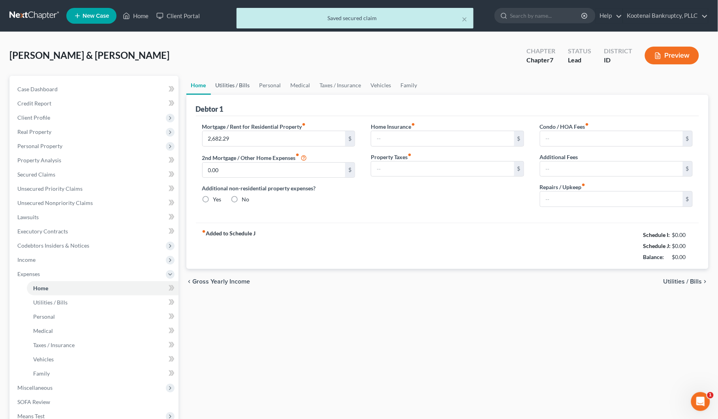
type input "36.75"
type input "0.00"
click at [394, 143] on input "106.50" at bounding box center [442, 138] width 143 height 15
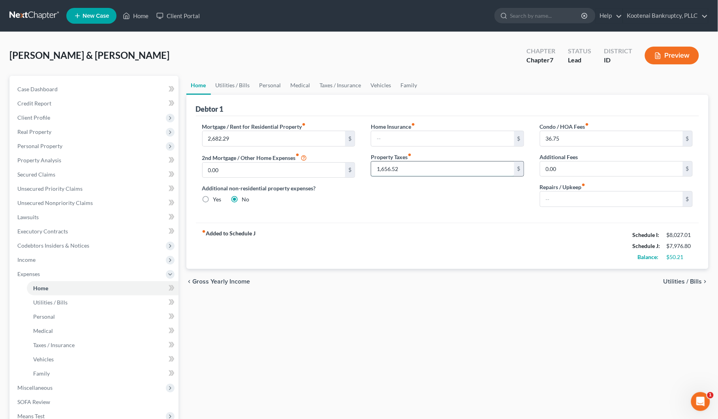
click at [388, 168] on input "1,656.52" at bounding box center [442, 169] width 143 height 15
click at [546, 202] on input "text" at bounding box center [612, 199] width 143 height 15
type input "50.00"
click at [669, 283] on span "Utilities / Bills" at bounding box center [683, 282] width 39 height 6
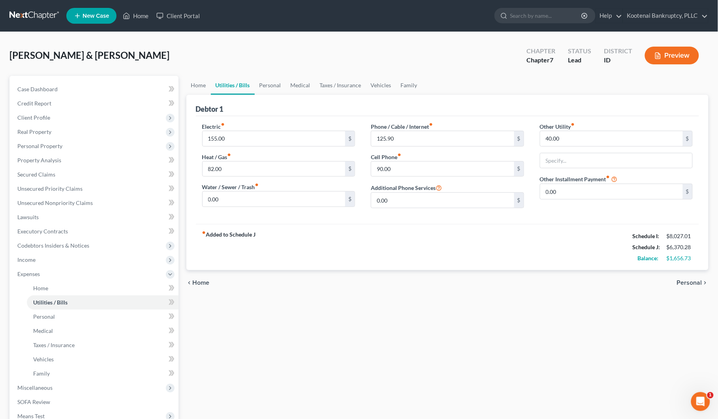
click at [693, 283] on span "Personal" at bounding box center [689, 283] width 25 height 6
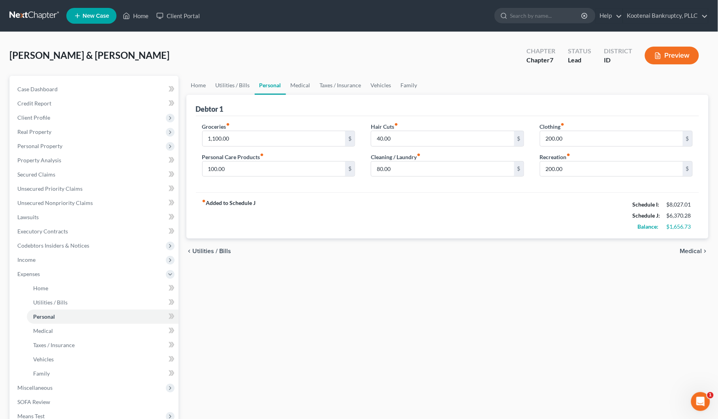
click at [206, 251] on span "Utilities / Bills" at bounding box center [212, 251] width 39 height 6
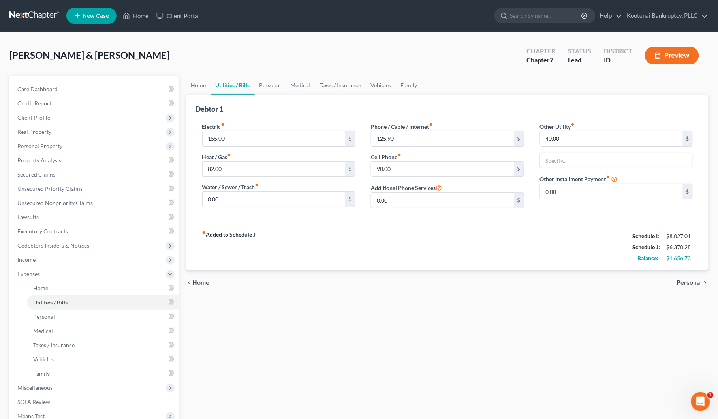
click at [700, 283] on span "Personal" at bounding box center [689, 283] width 25 height 6
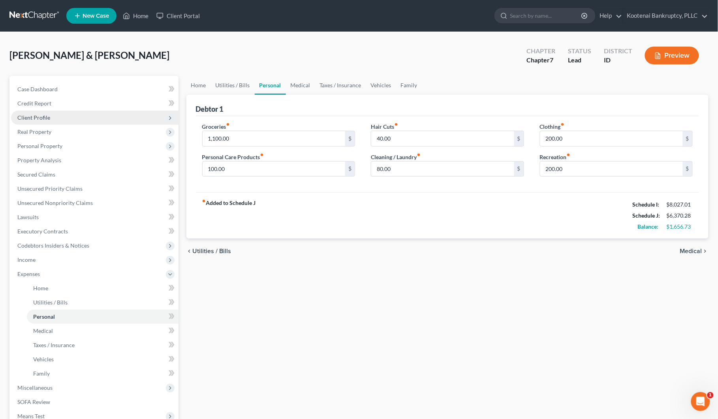
click at [34, 115] on span "Client Profile" at bounding box center [33, 117] width 33 height 7
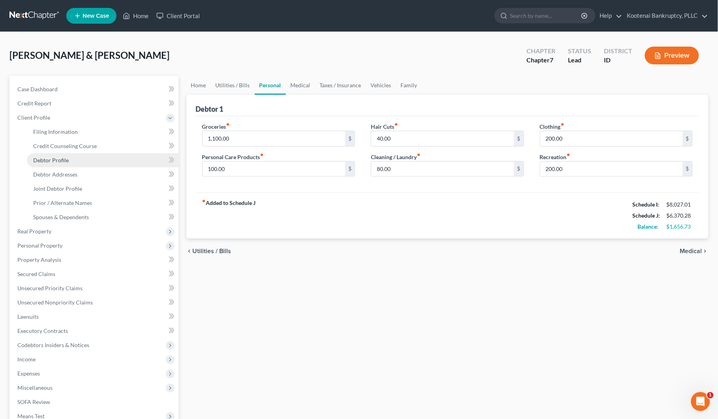
click at [48, 161] on span "Debtor Profile" at bounding box center [51, 160] width 36 height 7
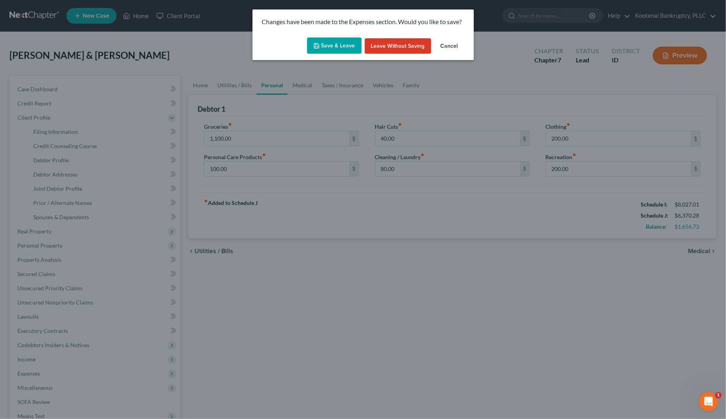
click at [337, 42] on button "Save & Leave" at bounding box center [334, 46] width 55 height 17
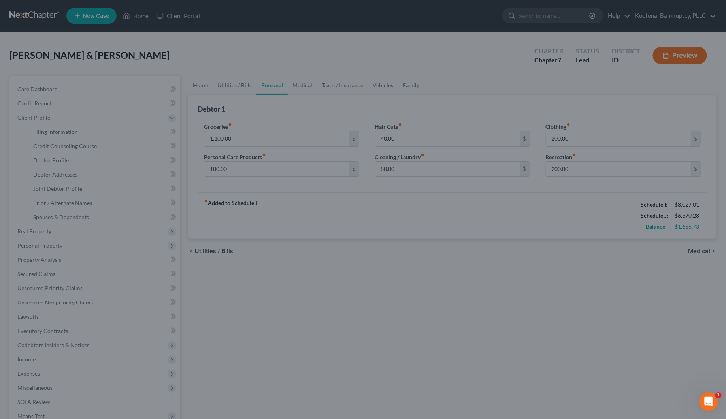
select select "1"
select select "3"
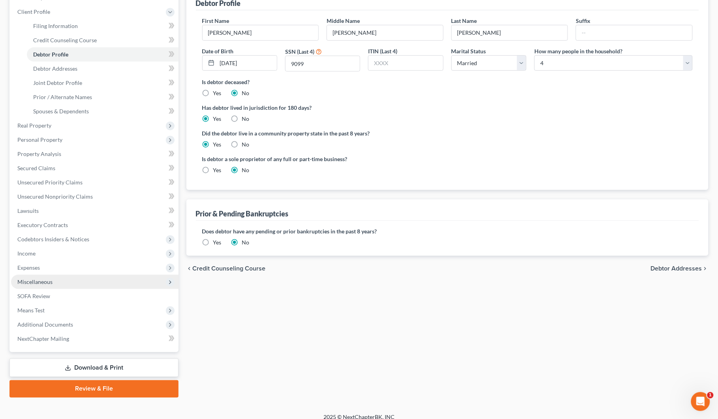
scroll to position [114, 0]
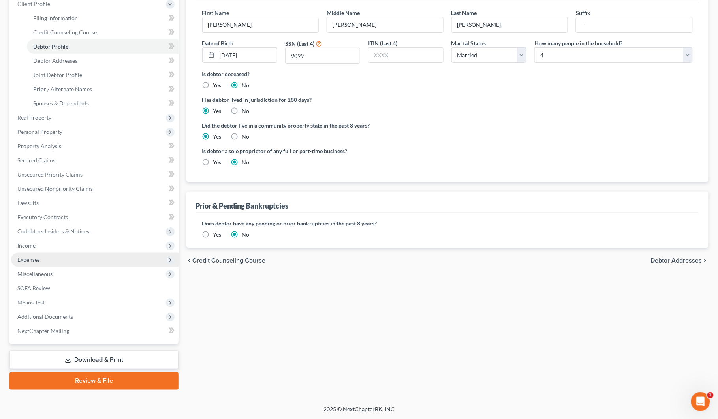
click at [30, 256] on span "Expenses" at bounding box center [28, 259] width 23 height 7
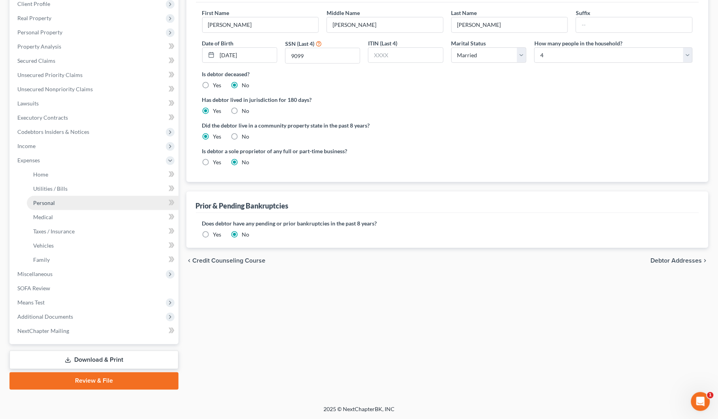
click at [44, 202] on span "Personal" at bounding box center [44, 203] width 22 height 7
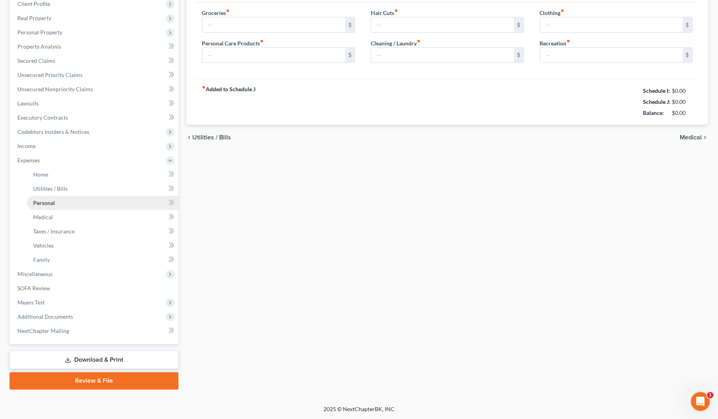
scroll to position [13, 0]
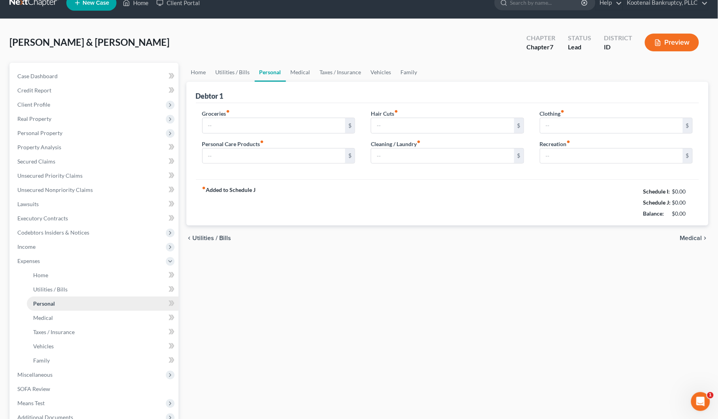
type input "1,100.00"
type input "100.00"
type input "40.00"
type input "80.00"
type input "200.00"
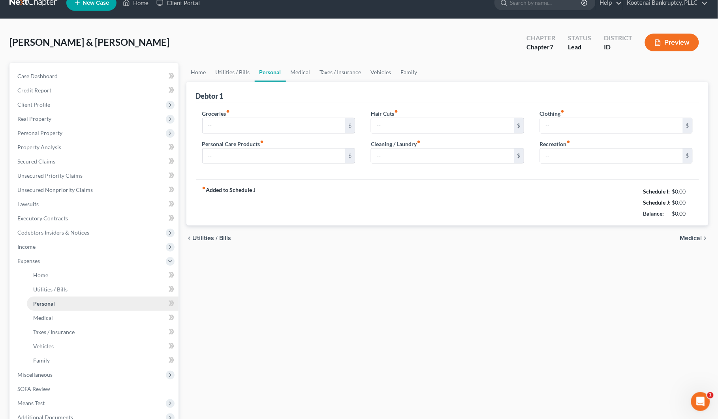
type input "200.00"
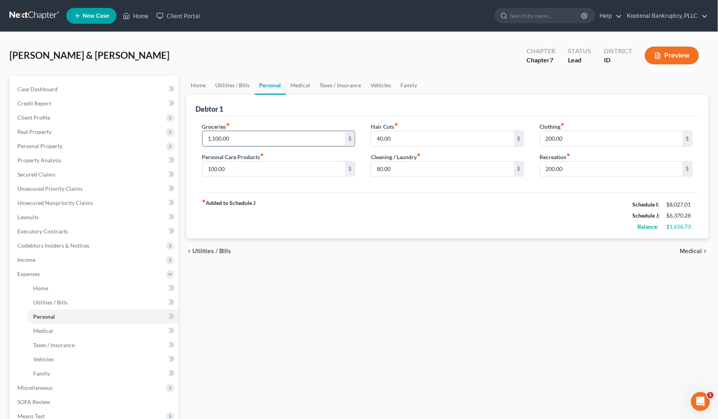
click at [209, 139] on input "1,100.00" at bounding box center [274, 138] width 143 height 15
type input "1,255.00"
click at [229, 167] on input "100.00" at bounding box center [274, 169] width 143 height 15
type input "175.00"
click at [386, 169] on input "80.00" at bounding box center [442, 169] width 143 height 15
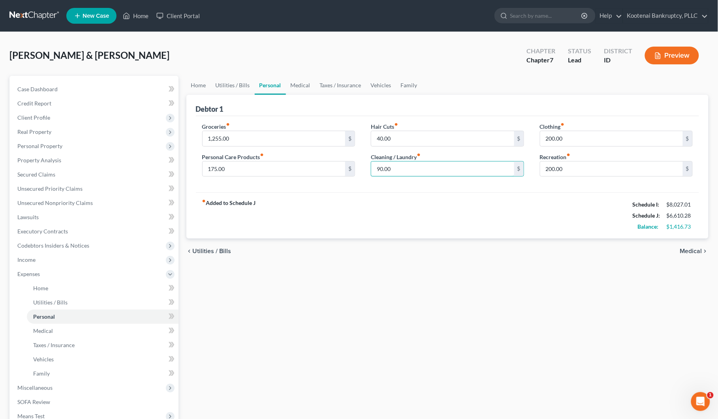
type input "90.00"
click at [234, 170] on input "175.00" at bounding box center [274, 169] width 143 height 15
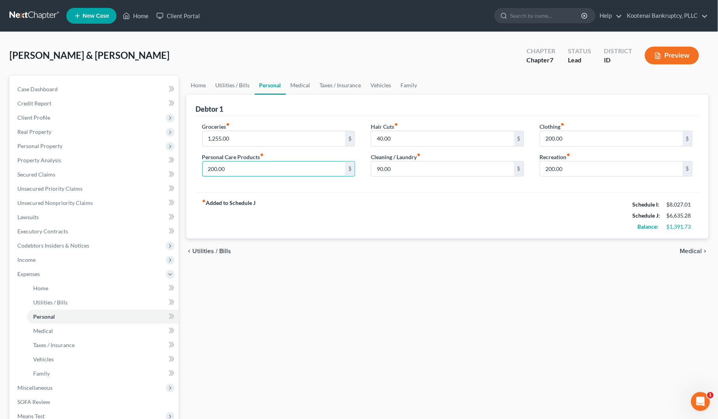
type input "200.00"
click at [223, 139] on input "1,255.00" at bounding box center [274, 138] width 143 height 15
type input "1,399.00"
click at [297, 87] on link "Medical" at bounding box center [300, 85] width 29 height 19
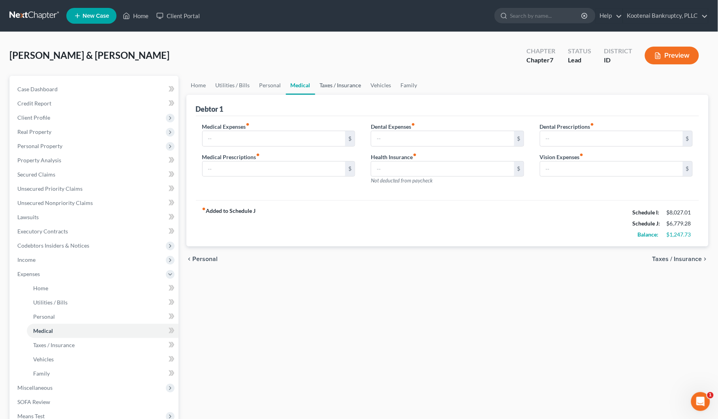
click at [338, 86] on link "Taxes / Insurance" at bounding box center [340, 85] width 51 height 19
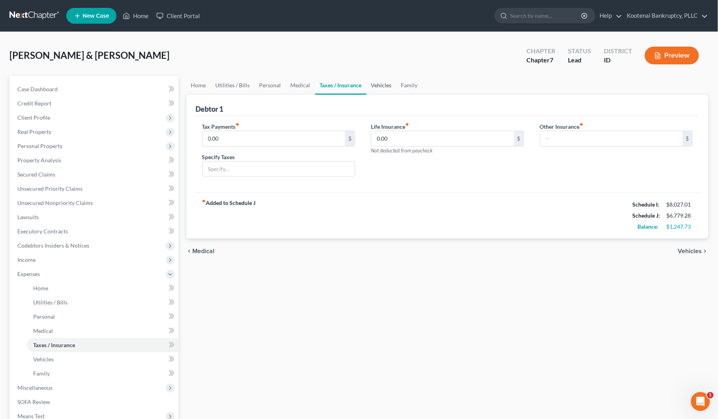
click at [372, 83] on link "Vehicles" at bounding box center [382, 85] width 30 height 19
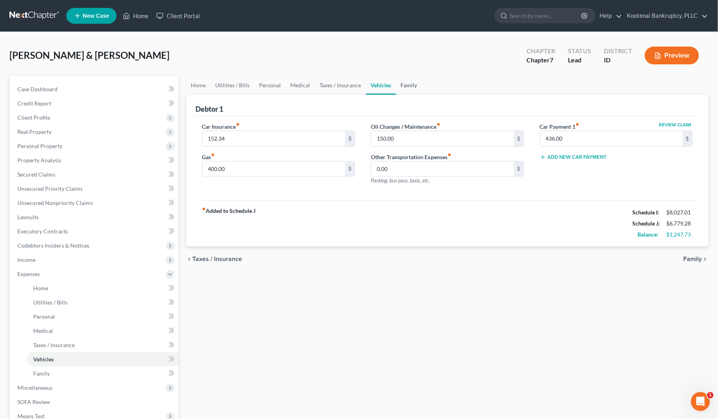
click at [409, 85] on link "Family" at bounding box center [409, 85] width 26 height 19
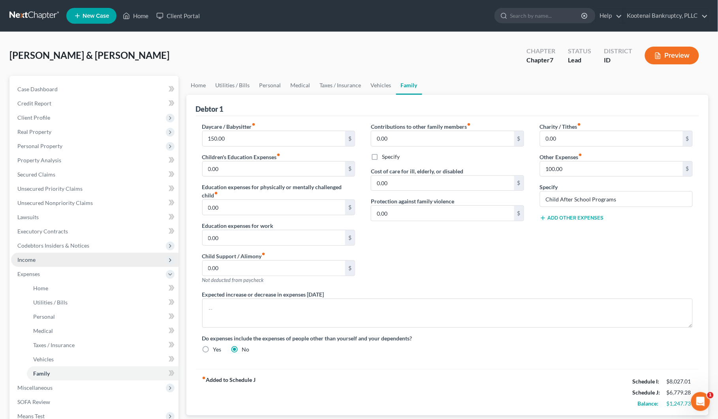
click at [29, 261] on span "Income" at bounding box center [26, 259] width 18 height 7
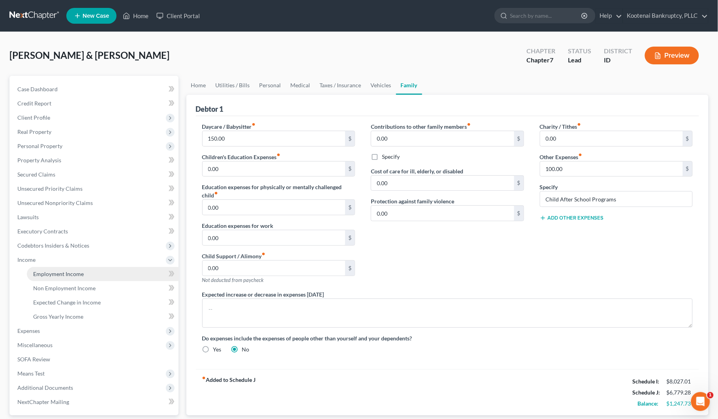
click at [48, 273] on span "Employment Income" at bounding box center [58, 274] width 51 height 7
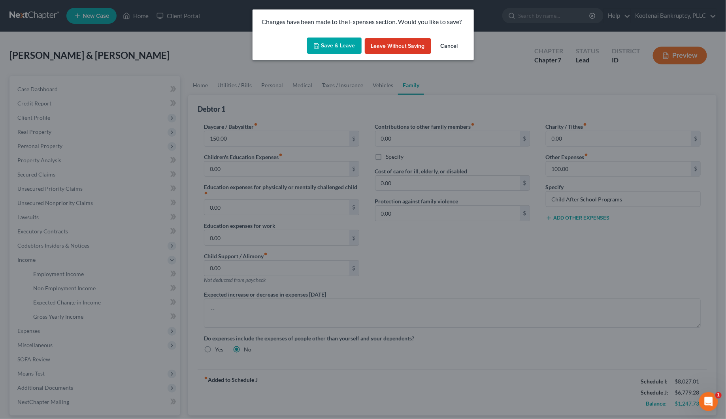
click at [337, 44] on button "Save & Leave" at bounding box center [334, 46] width 55 height 17
drag, startPoint x: 337, startPoint y: 44, endPoint x: 333, endPoint y: 49, distance: 5.6
click at [337, 45] on button "Save & Leave" at bounding box center [334, 46] width 55 height 17
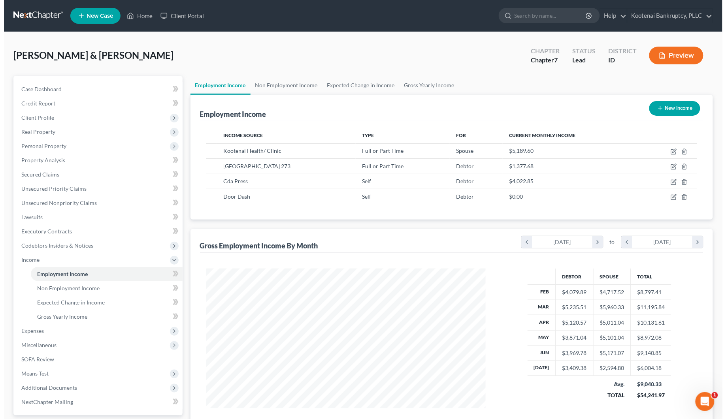
scroll to position [142, 296]
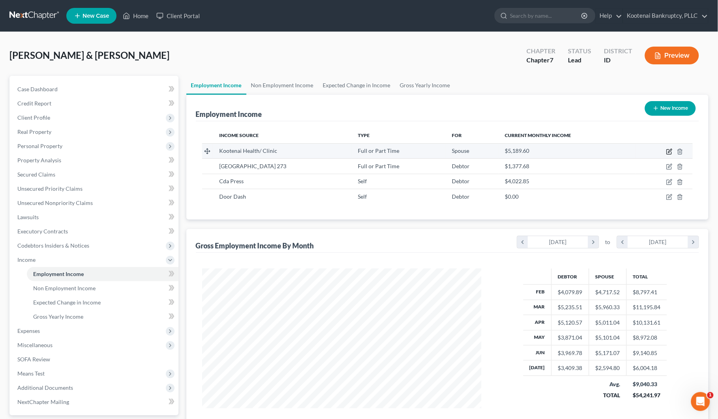
click at [671, 152] on icon "button" at bounding box center [670, 152] width 6 height 6
select select "0"
select select "13"
select select "1"
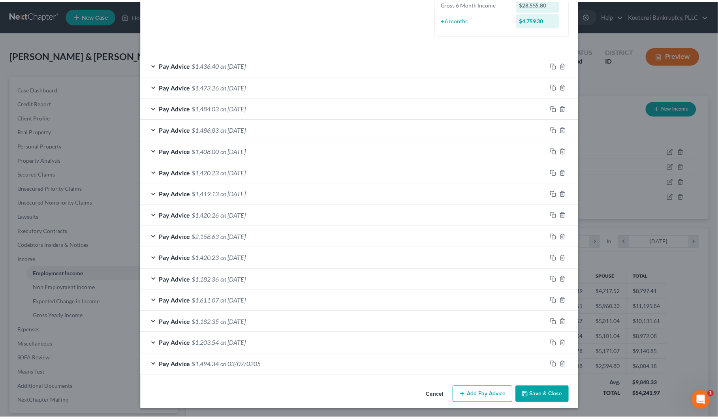
scroll to position [215, 0]
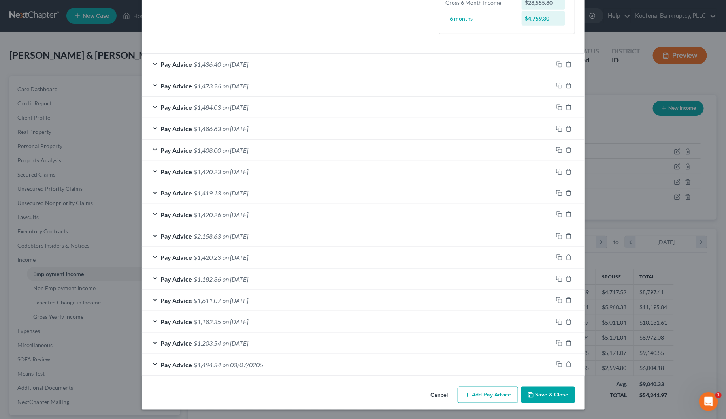
click at [539, 397] on button "Save & Close" at bounding box center [548, 395] width 54 height 17
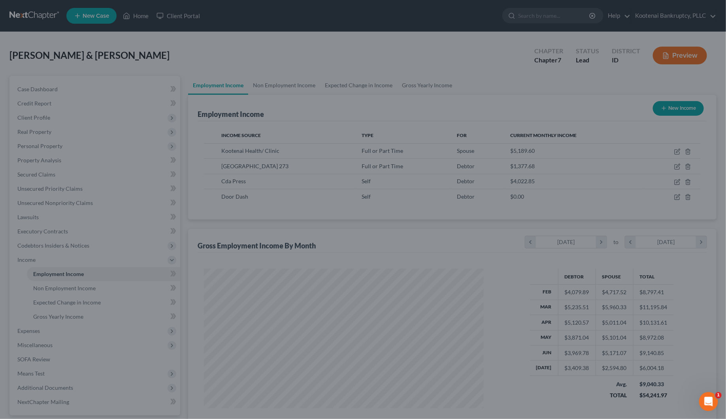
scroll to position [395009, 394855]
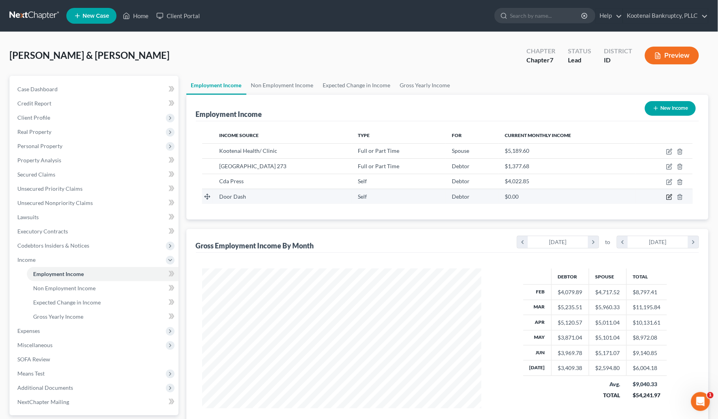
click at [671, 196] on icon "button" at bounding box center [670, 197] width 6 height 6
select select "1"
select select "0"
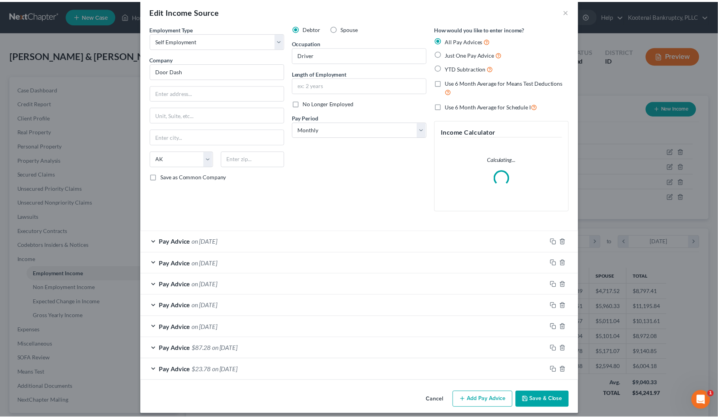
scroll to position [19, 0]
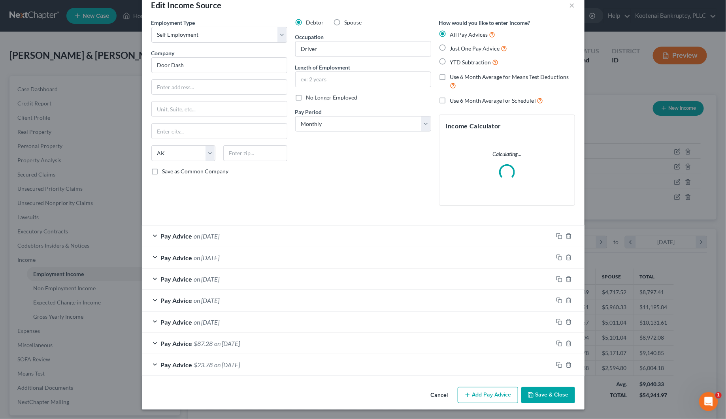
click at [545, 398] on button "Save & Close" at bounding box center [548, 395] width 54 height 17
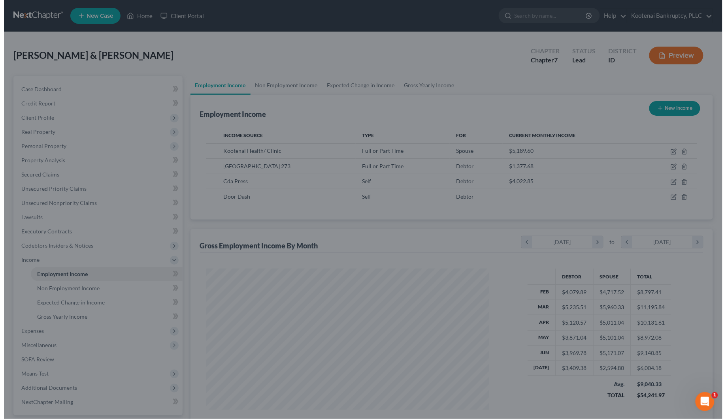
scroll to position [395009, 394855]
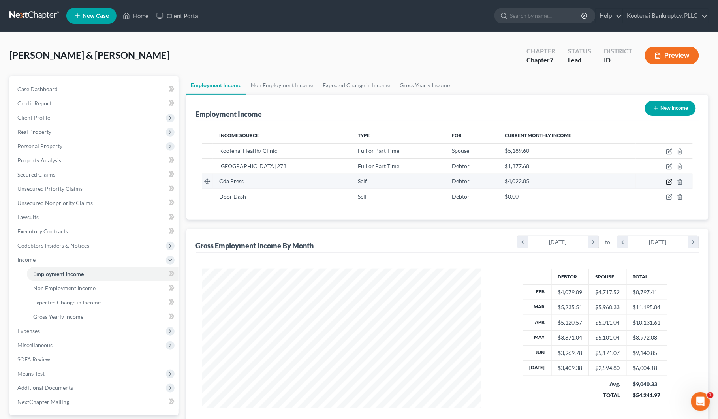
click at [672, 182] on icon "button" at bounding box center [670, 182] width 6 height 6
select select "1"
select select "3"
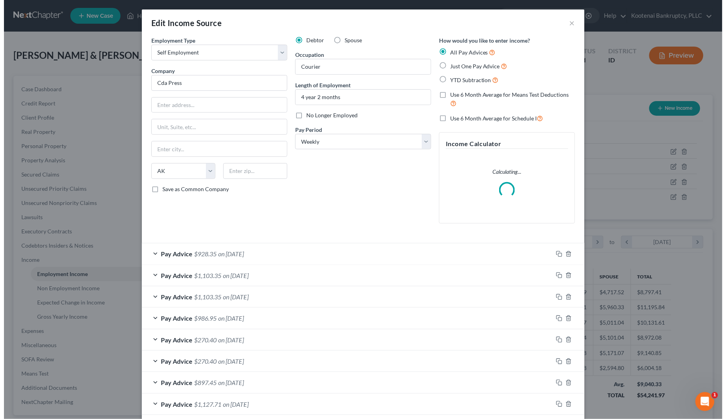
scroll to position [142, 299]
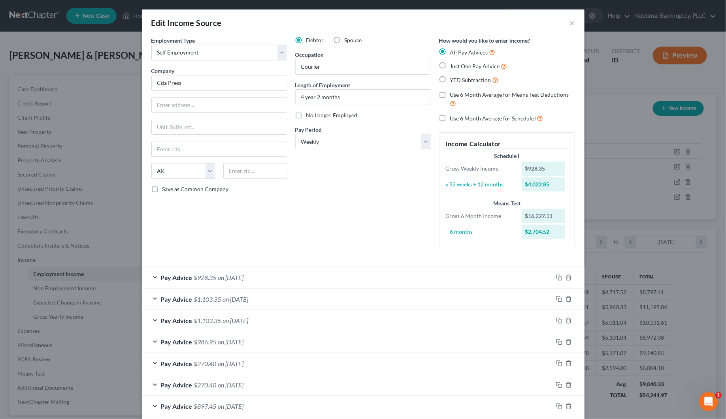
drag, startPoint x: 441, startPoint y: 118, endPoint x: 453, endPoint y: 181, distance: 64.0
click at [450, 118] on label "Use 6 Month Average for Schedule I" at bounding box center [496, 118] width 93 height 9
click at [453, 118] on input "Use 6 Month Average for Schedule I" at bounding box center [455, 116] width 5 height 5
checkbox input "true"
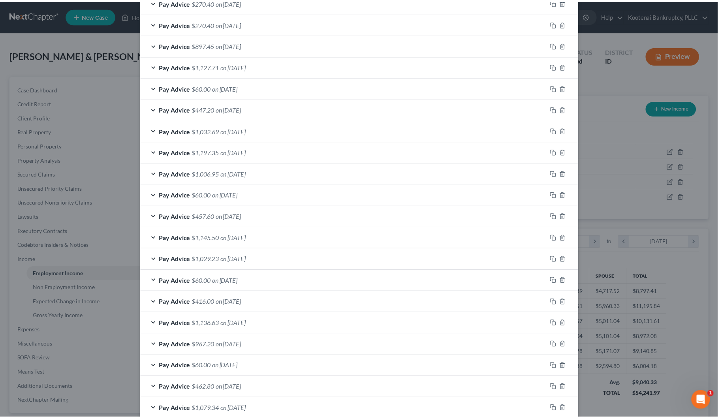
scroll to position [473, 0]
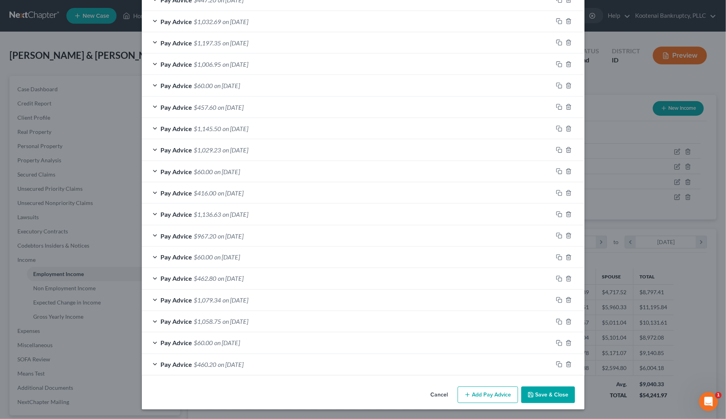
click at [554, 398] on button "Save & Close" at bounding box center [548, 395] width 54 height 17
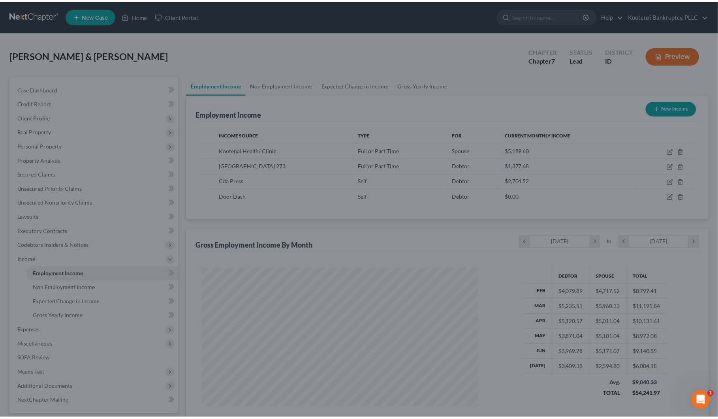
scroll to position [395009, 394855]
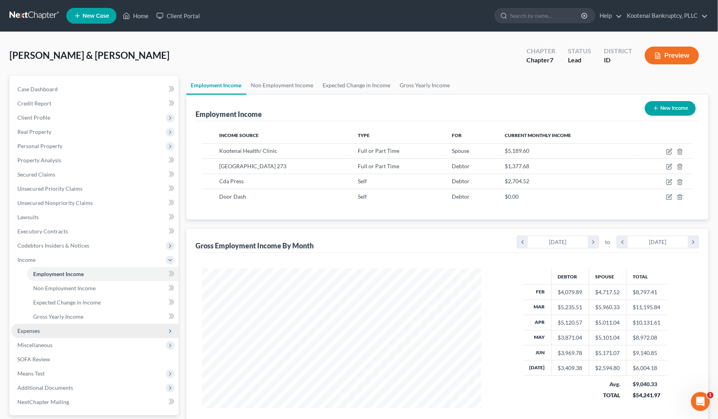
click at [42, 328] on span "Expenses" at bounding box center [95, 331] width 168 height 14
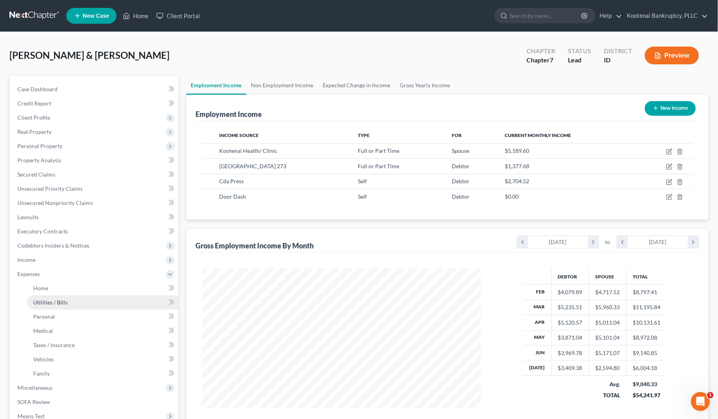
click at [46, 302] on span "Utilities / Bills" at bounding box center [50, 302] width 34 height 7
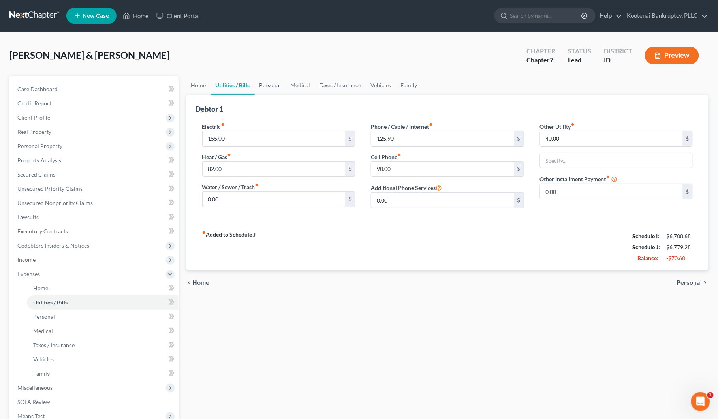
click at [269, 87] on link "Personal" at bounding box center [270, 85] width 31 height 19
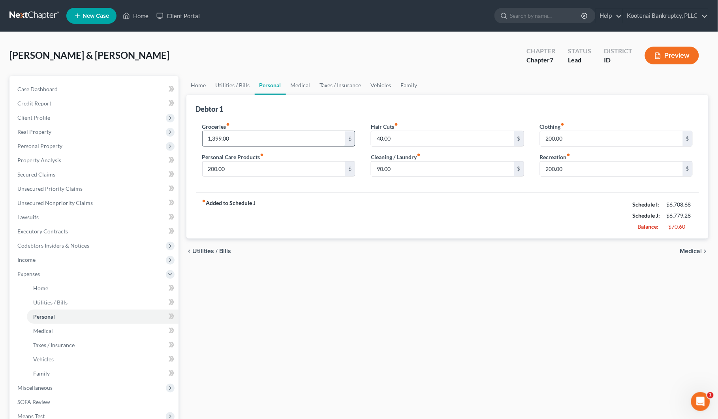
click at [234, 138] on input "1,399.00" at bounding box center [274, 138] width 143 height 15
type input "1,255.00"
click at [228, 168] on input "200.00" at bounding box center [274, 169] width 143 height 15
drag, startPoint x: 229, startPoint y: 166, endPoint x: 203, endPoint y: 172, distance: 27.0
click at [203, 172] on input "175.00" at bounding box center [274, 169] width 143 height 15
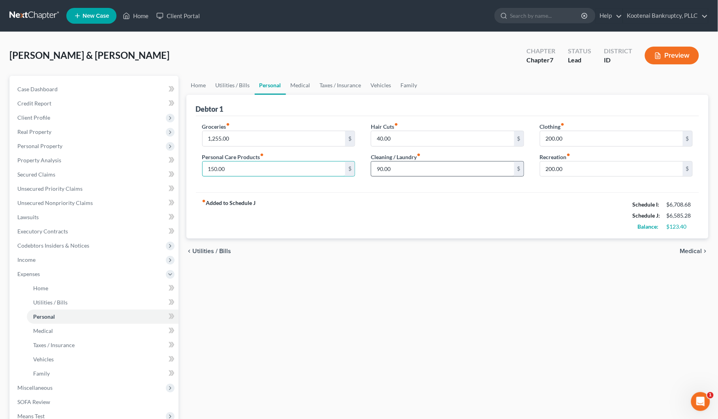
type input "150.00"
click at [396, 172] on input "90.00" at bounding box center [442, 169] width 143 height 15
type input "75.00"
click at [357, 224] on div "fiber_manual_record Added to Schedule J Schedule I: $6,708.68 Schedule J: $6,57…" at bounding box center [448, 215] width 504 height 46
click at [568, 168] on input "200.00" at bounding box center [612, 169] width 143 height 15
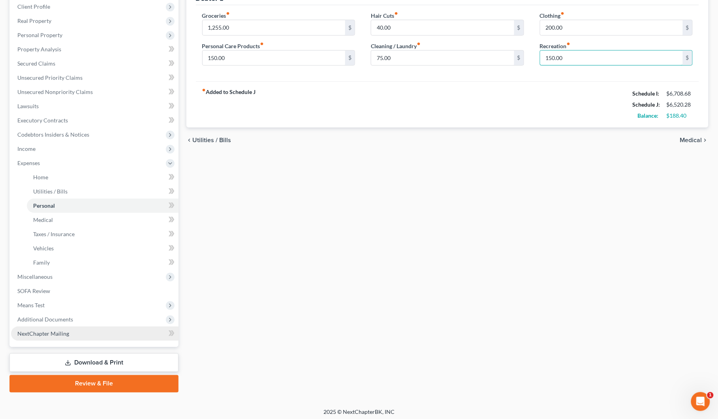
scroll to position [114, 0]
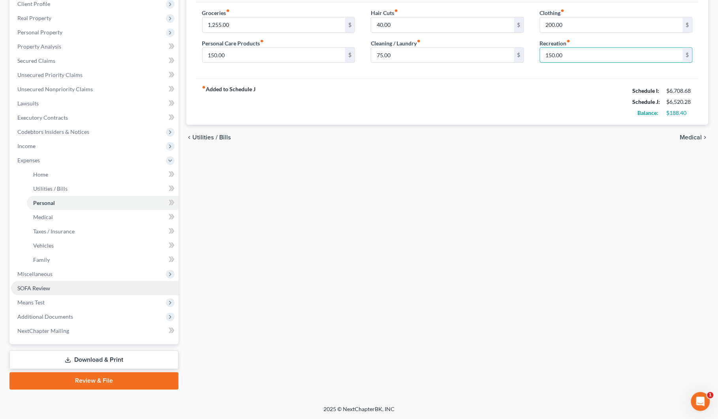
type input "150.00"
click at [30, 294] on link "SOFA Review" at bounding box center [95, 288] width 168 height 14
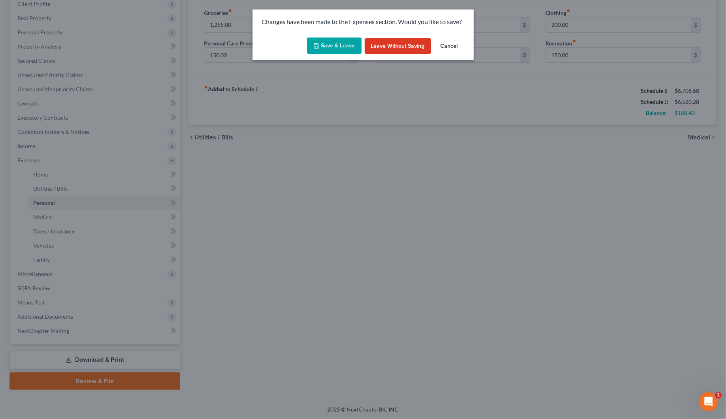
click at [331, 45] on button "Save & Leave" at bounding box center [334, 46] width 55 height 17
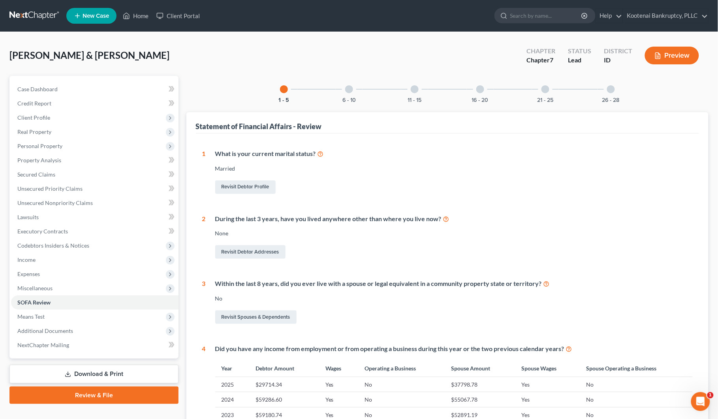
click at [348, 87] on div at bounding box center [349, 89] width 8 height 8
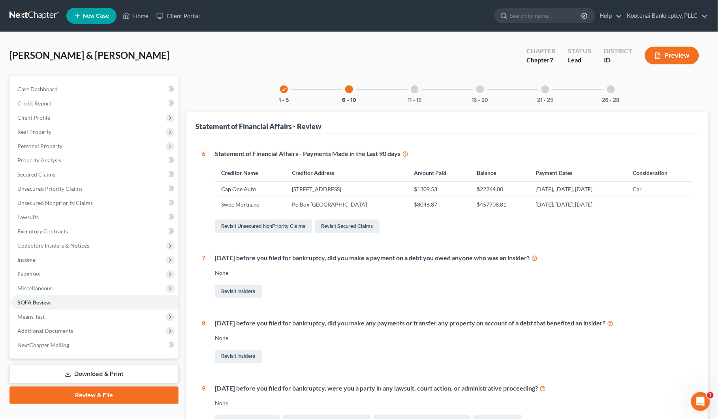
click at [414, 87] on div at bounding box center [415, 89] width 8 height 8
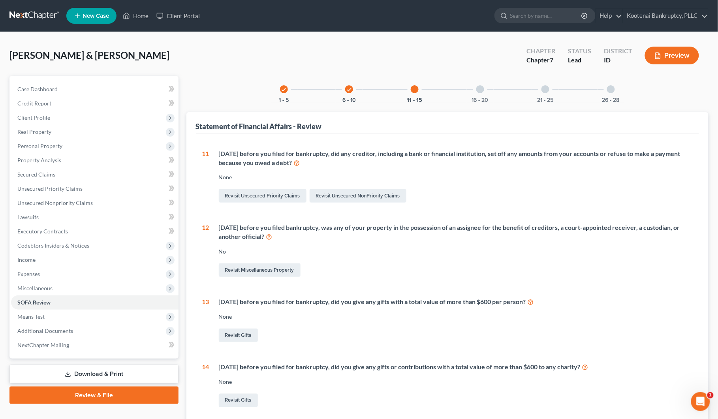
click at [477, 87] on div at bounding box center [481, 89] width 8 height 8
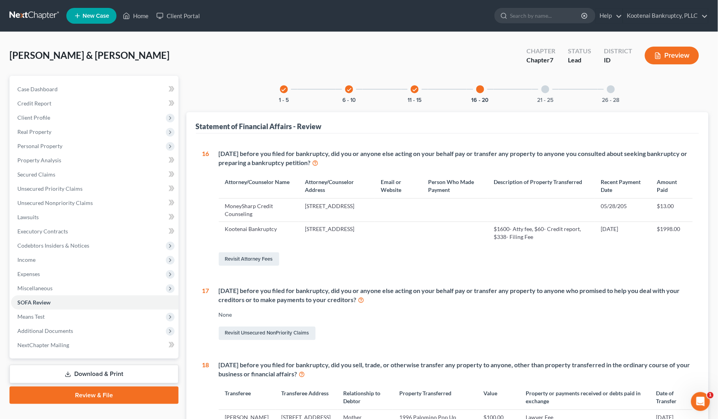
click at [547, 88] on div at bounding box center [546, 89] width 8 height 8
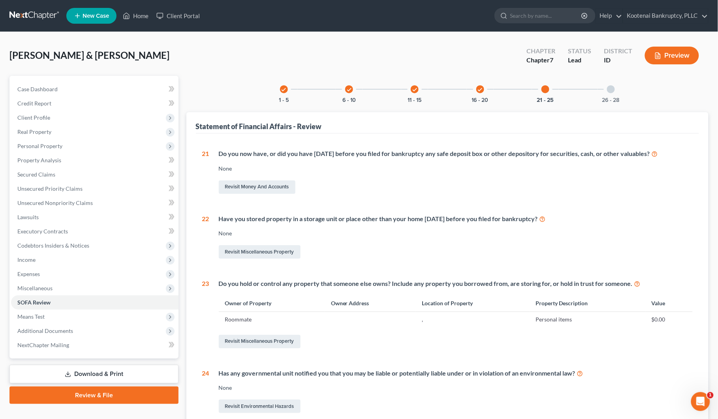
click at [612, 88] on div at bounding box center [611, 89] width 8 height 8
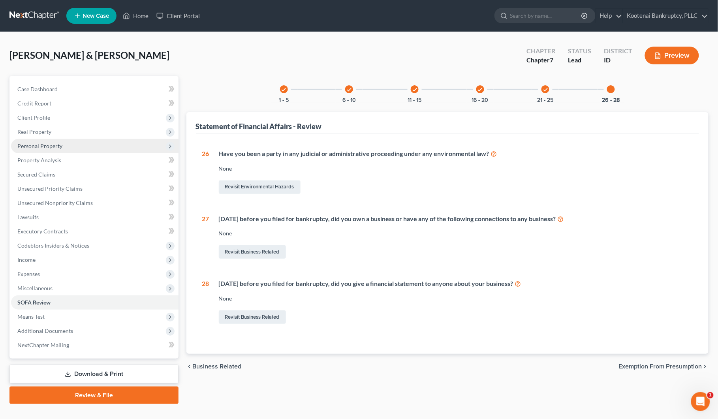
click at [32, 145] on span "Personal Property" at bounding box center [39, 146] width 45 height 7
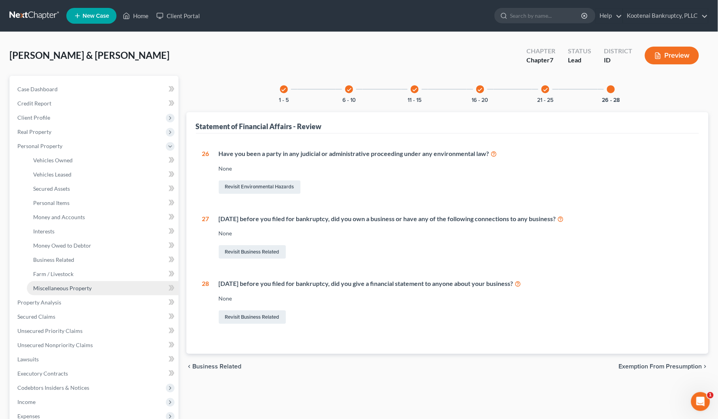
click at [45, 290] on span "Miscellaneous Property" at bounding box center [62, 288] width 58 height 7
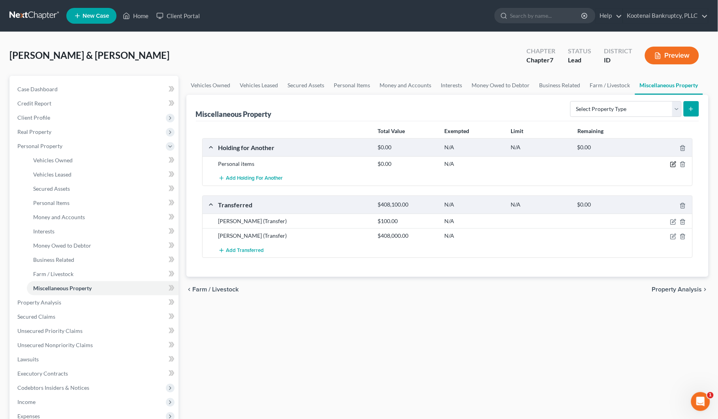
click at [674, 166] on icon "button" at bounding box center [674, 164] width 6 height 6
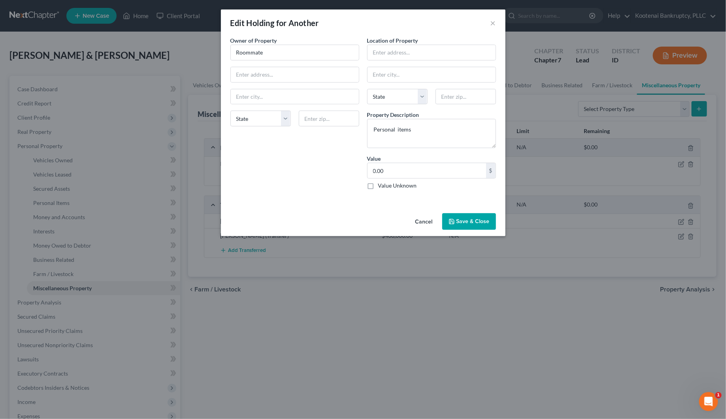
click at [425, 222] on button "Cancel" at bounding box center [424, 222] width 30 height 16
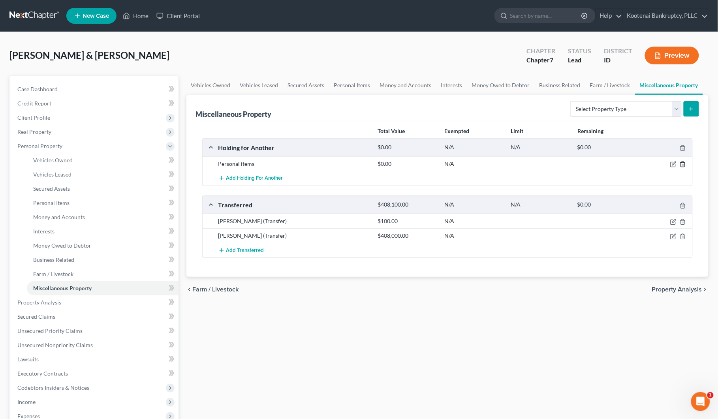
click at [686, 163] on polyline "button" at bounding box center [683, 163] width 5 height 0
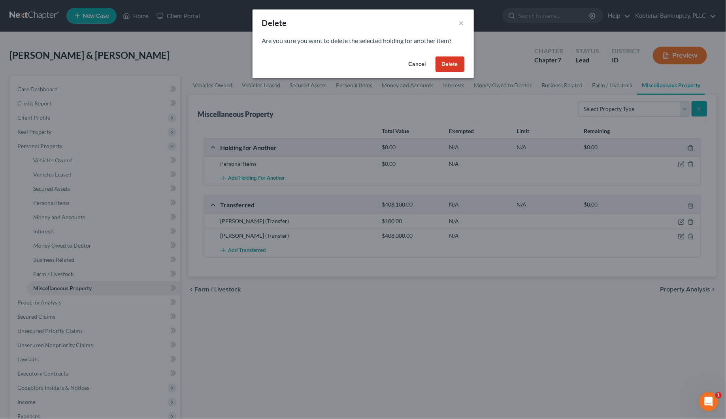
click at [451, 68] on button "Delete" at bounding box center [449, 65] width 29 height 16
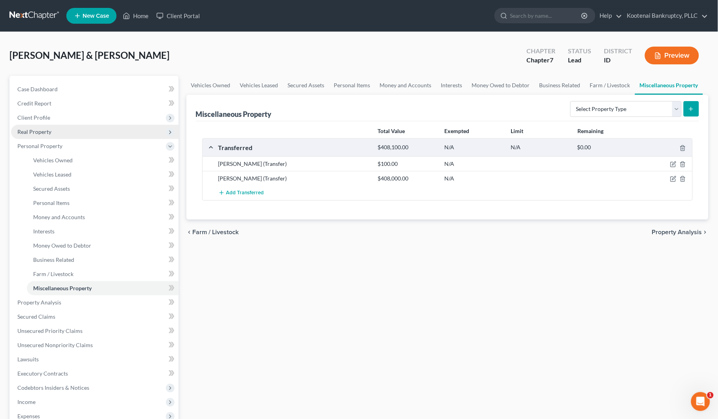
drag, startPoint x: 25, startPoint y: 117, endPoint x: 46, endPoint y: 124, distance: 22.3
click at [25, 117] on span "Client Profile" at bounding box center [33, 117] width 33 height 7
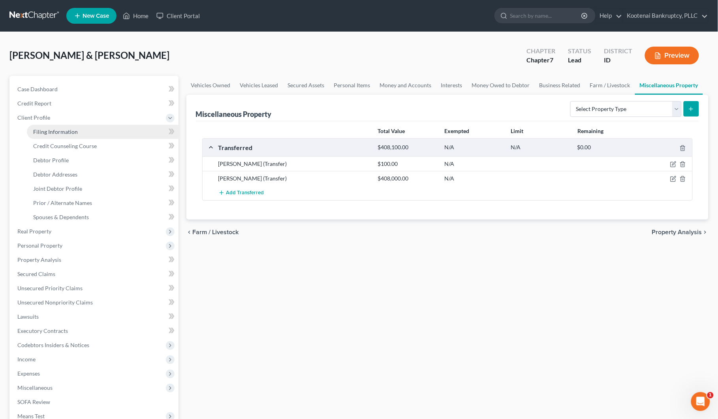
click at [50, 129] on span "Filing Information" at bounding box center [55, 131] width 45 height 7
select select "1"
select select "0"
select select "23"
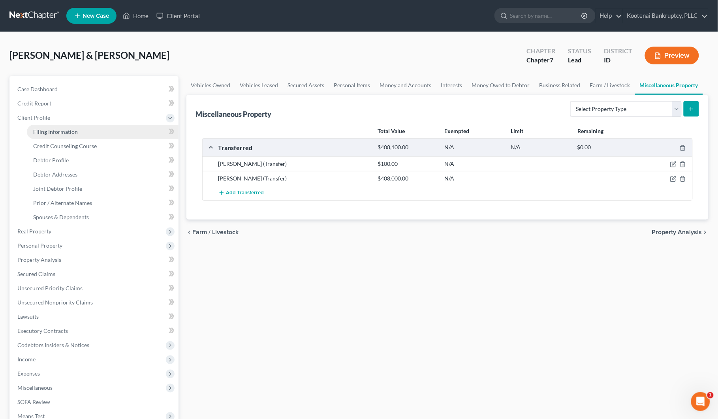
select select "0"
select select "13"
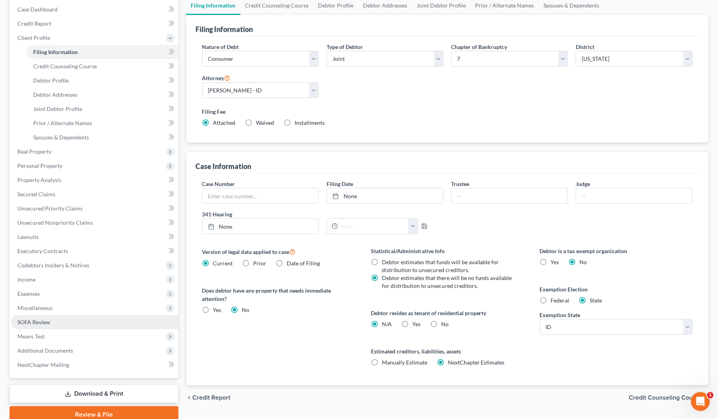
scroll to position [114, 0]
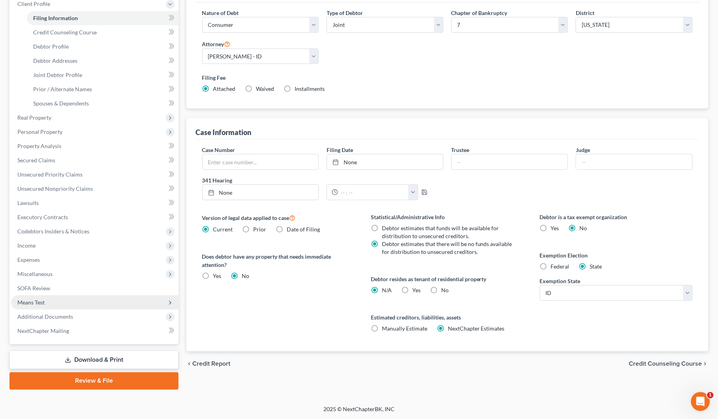
click at [25, 300] on span "Means Test" at bounding box center [30, 302] width 27 height 7
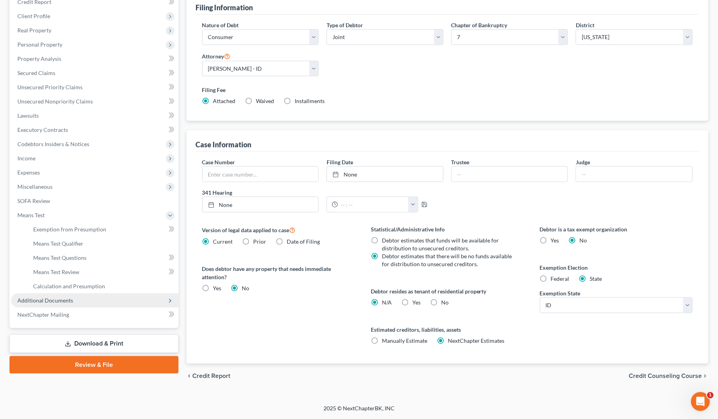
scroll to position [102, 0]
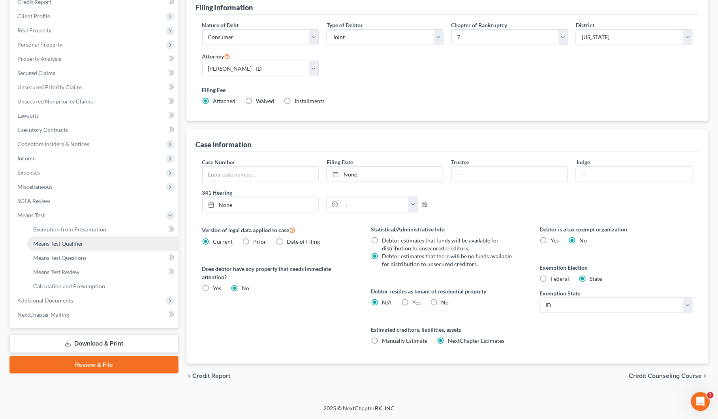
click at [51, 244] on span "Means Test Qualifier" at bounding box center [58, 243] width 50 height 7
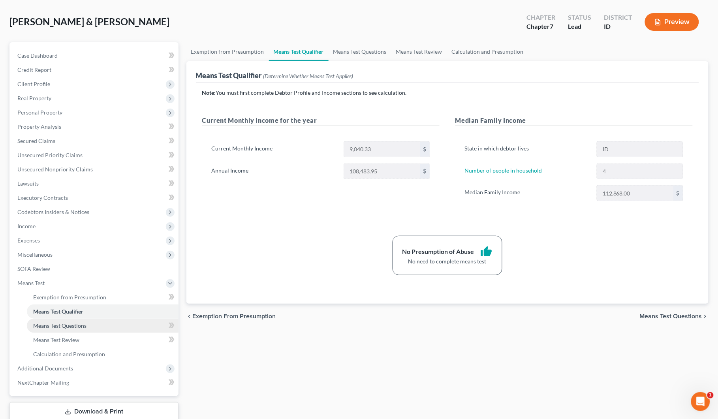
scroll to position [85, 0]
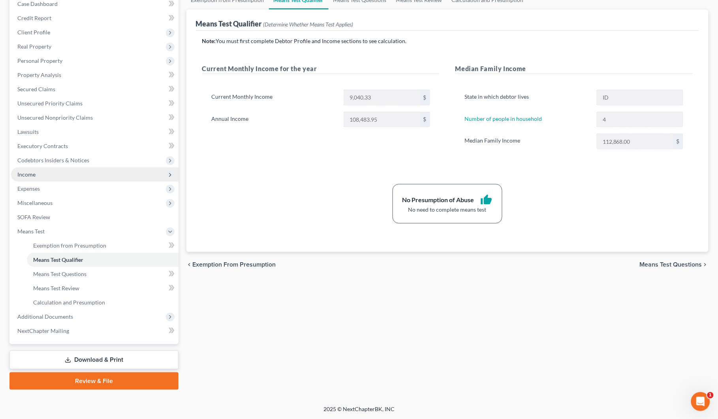
click at [28, 169] on span "Income" at bounding box center [95, 175] width 168 height 14
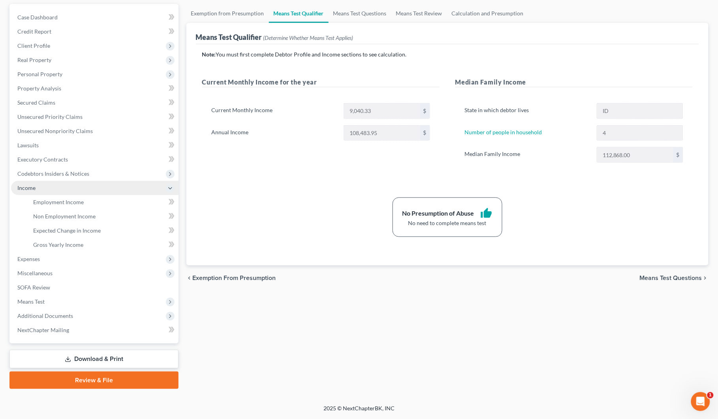
scroll to position [71, 0]
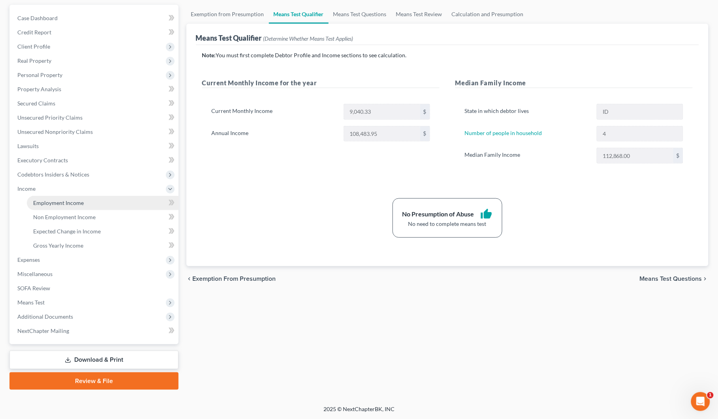
click at [47, 203] on span "Employment Income" at bounding box center [58, 203] width 51 height 7
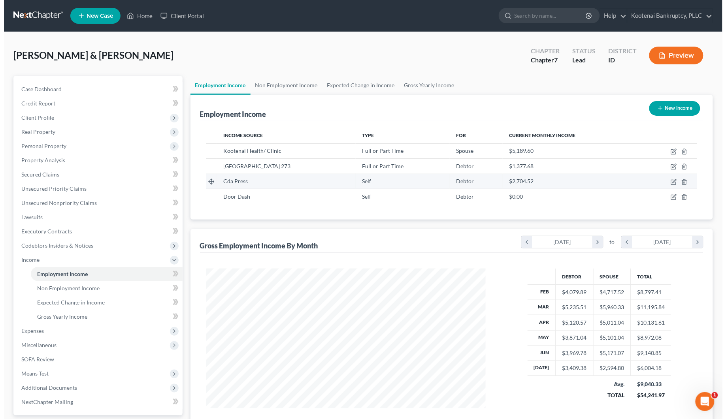
scroll to position [142, 296]
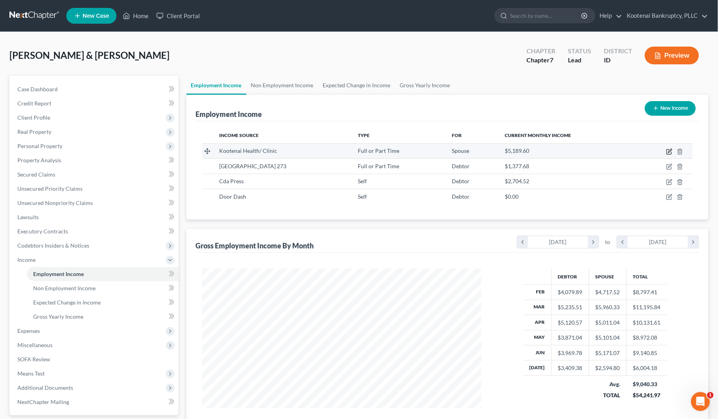
click at [668, 151] on icon "button" at bounding box center [670, 152] width 6 height 6
select select "0"
select select "13"
select select "1"
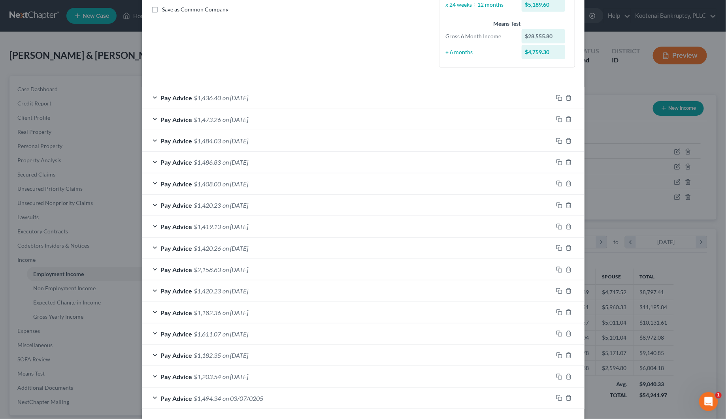
scroll to position [198, 0]
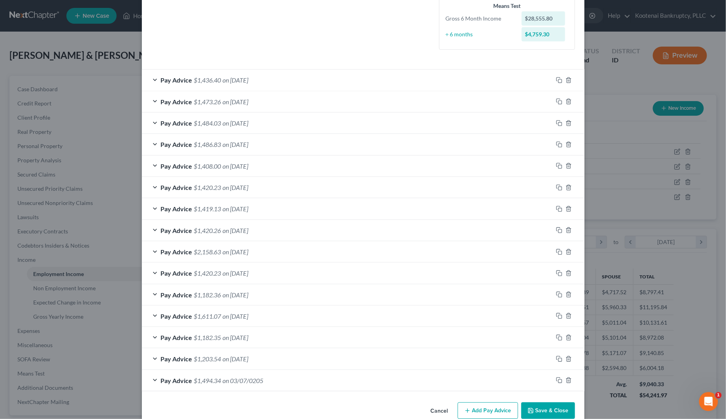
click at [149, 381] on div "Pay Advice $1,494.34 on 03/07/0205" at bounding box center [347, 380] width 411 height 21
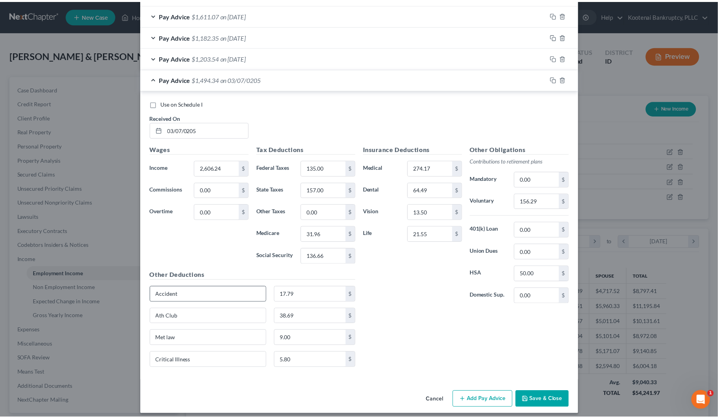
scroll to position [508, 0]
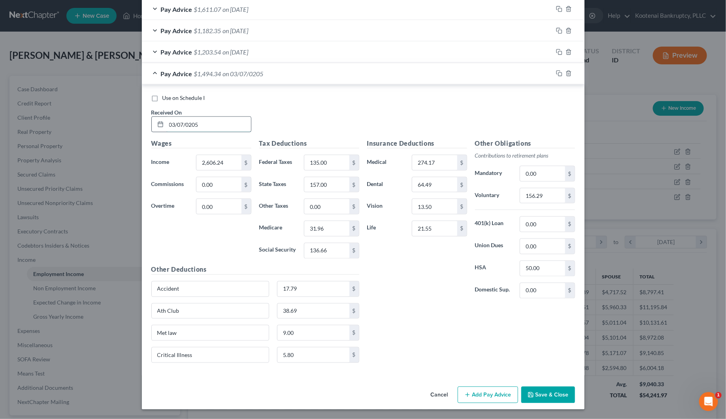
drag, startPoint x: 182, startPoint y: 122, endPoint x: 208, endPoint y: 123, distance: 25.7
click at [208, 123] on input "03/07/0205" at bounding box center [208, 124] width 85 height 15
type input "[DATE]"
click at [530, 406] on div "Cancel Add Pay Advice Save & Close" at bounding box center [363, 397] width 443 height 26
click at [530, 394] on icon "button" at bounding box center [530, 395] width 5 height 5
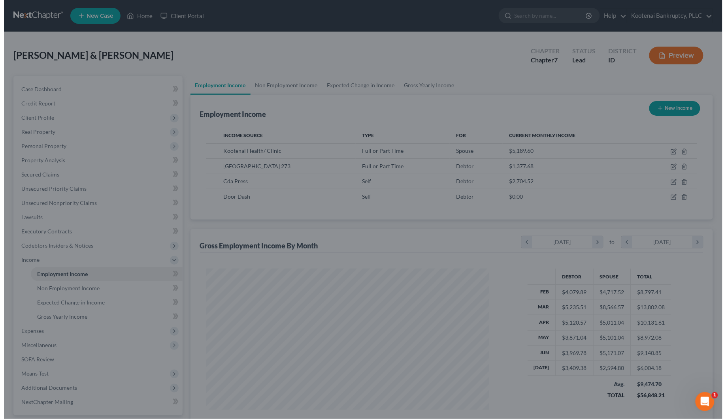
scroll to position [395009, 394855]
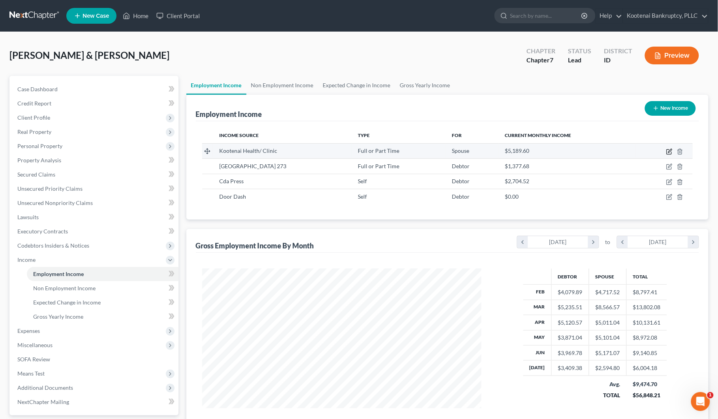
click at [670, 151] on icon "button" at bounding box center [670, 152] width 6 height 6
select select "0"
select select "13"
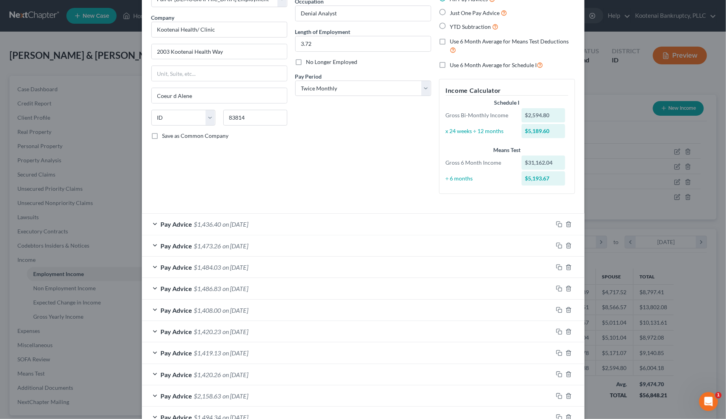
scroll to position [43, 0]
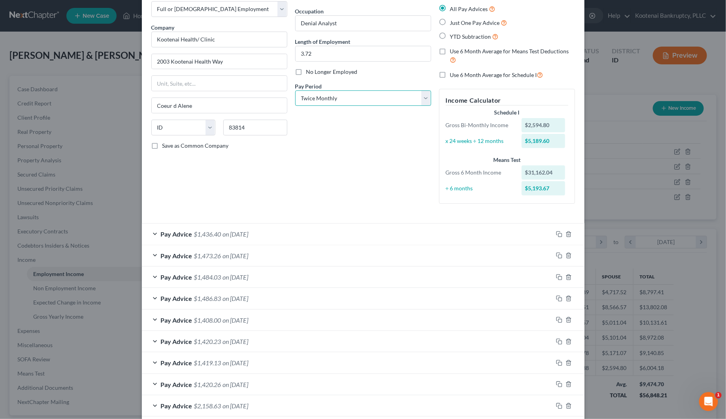
click at [329, 101] on select "Select Monthly Twice Monthly Every Other Week Weekly" at bounding box center [363, 98] width 136 height 16
select select "2"
click at [295, 90] on select "Select Monthly Twice Monthly Every Other Week Weekly" at bounding box center [363, 98] width 136 height 16
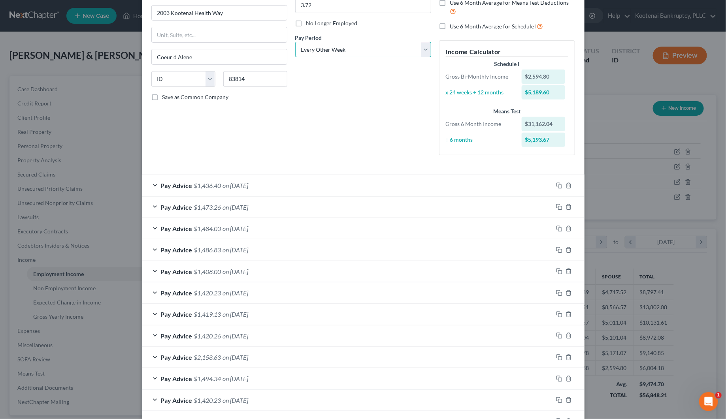
scroll to position [215, 0]
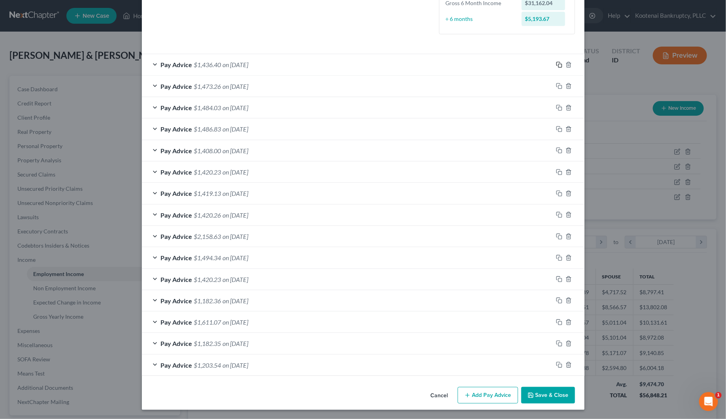
click at [556, 66] on icon "button" at bounding box center [559, 65] width 6 height 6
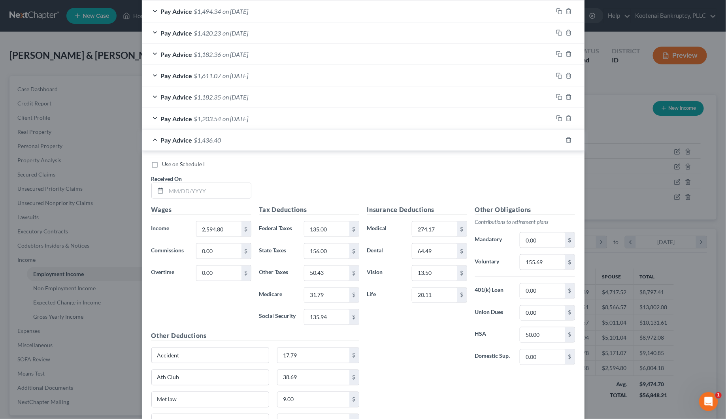
scroll to position [462, 0]
drag, startPoint x: 188, startPoint y: 194, endPoint x: 185, endPoint y: 197, distance: 4.3
click at [187, 198] on input "text" at bounding box center [208, 190] width 85 height 15
type input "[DATE]"
click at [198, 228] on input "2,594.80" at bounding box center [218, 228] width 45 height 15
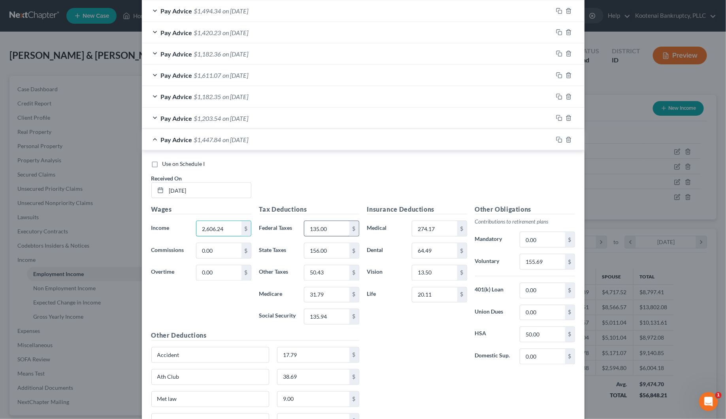
type input "2,606.24"
click at [311, 236] on input "135.00" at bounding box center [326, 228] width 45 height 15
click at [320, 324] on input "135.94" at bounding box center [326, 316] width 45 height 15
type input "136.66"
click at [324, 295] on input "31.79" at bounding box center [326, 295] width 45 height 15
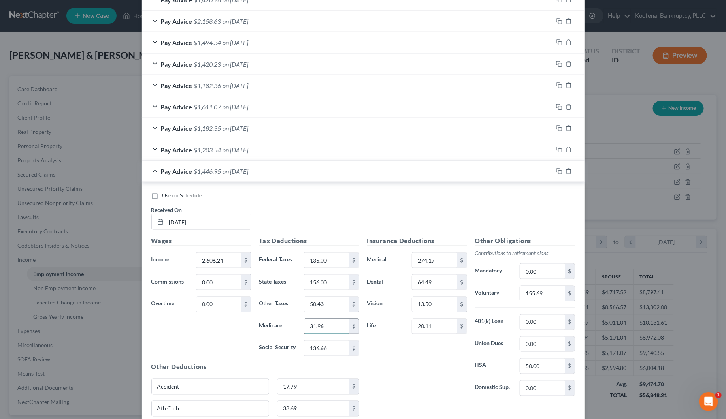
scroll to position [412, 0]
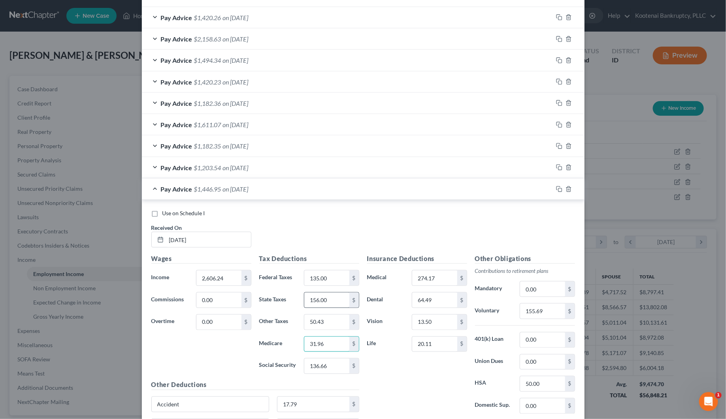
type input "31.96"
click at [317, 300] on input "156.00" at bounding box center [326, 300] width 45 height 15
type input "157.00"
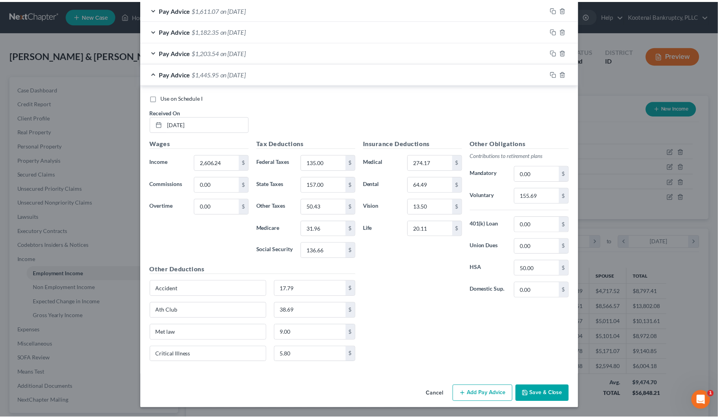
scroll to position [531, 0]
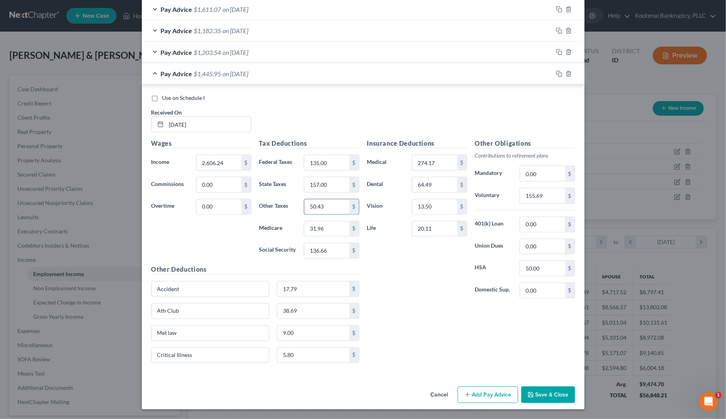
click at [333, 208] on input "50.43" at bounding box center [326, 207] width 45 height 15
type input "153.47"
click at [415, 228] on input "20.11" at bounding box center [434, 229] width 45 height 15
type input "21.55"
type input "156.29"
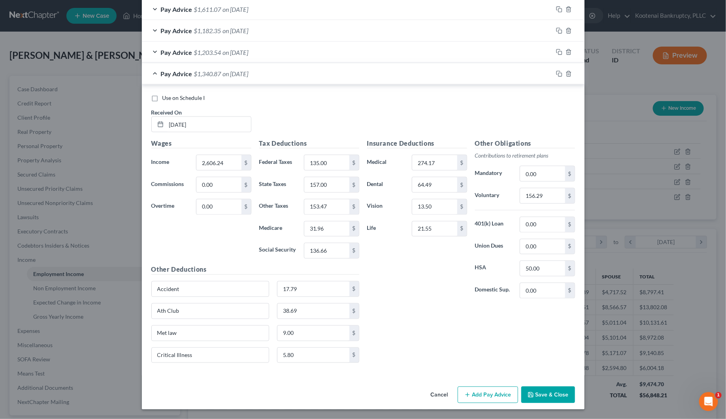
click at [553, 395] on button "Save & Close" at bounding box center [548, 395] width 54 height 17
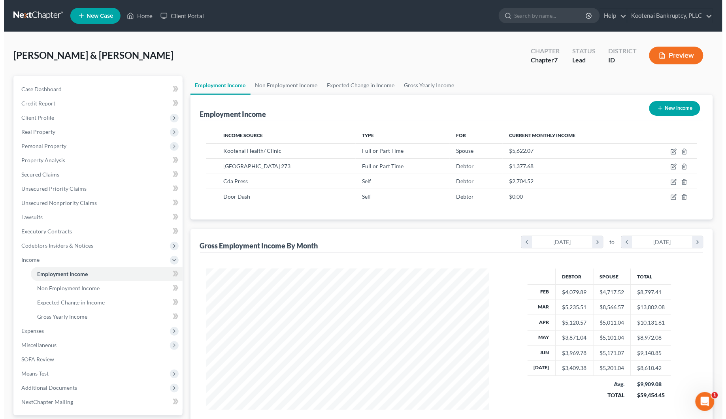
scroll to position [395009, 394855]
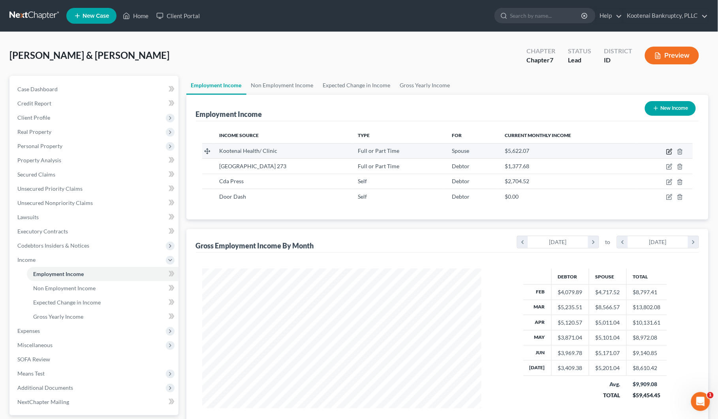
click at [672, 151] on icon "button" at bounding box center [670, 152] width 6 height 6
select select "0"
select select "13"
select select "2"
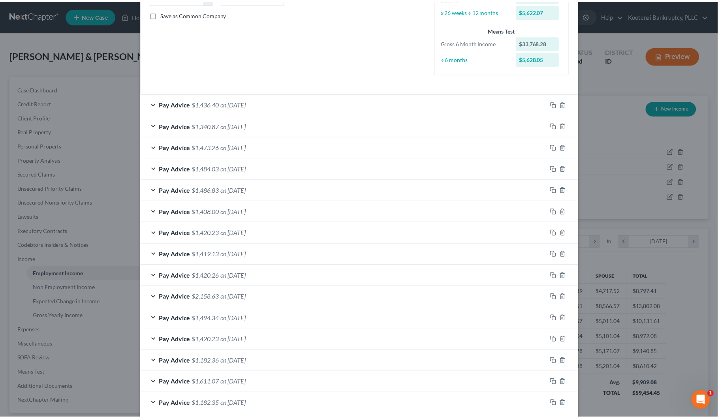
scroll to position [238, 0]
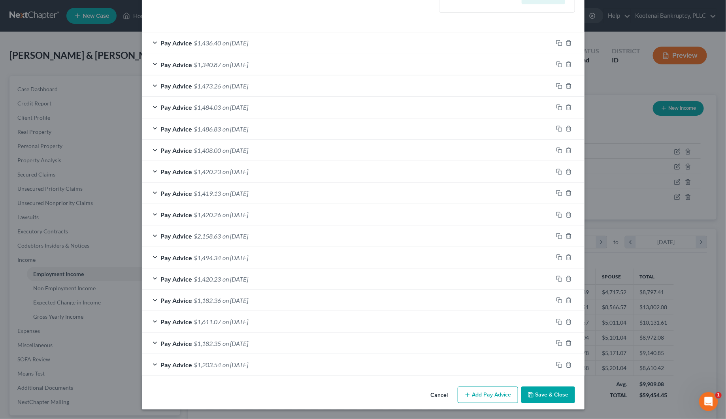
drag, startPoint x: 545, startPoint y: 392, endPoint x: 518, endPoint y: 378, distance: 30.9
click at [545, 392] on button "Save & Close" at bounding box center [548, 395] width 54 height 17
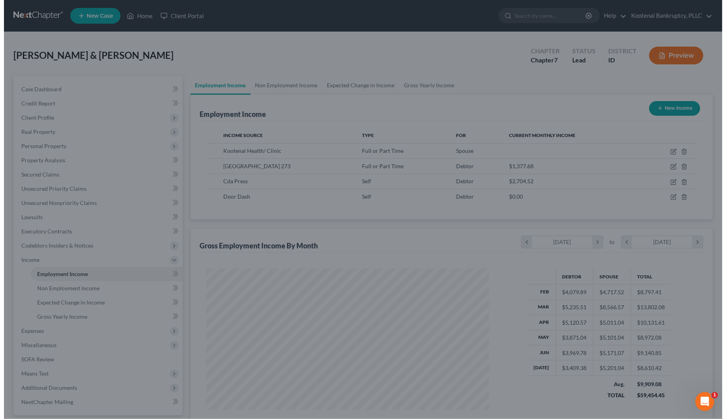
scroll to position [395009, 394855]
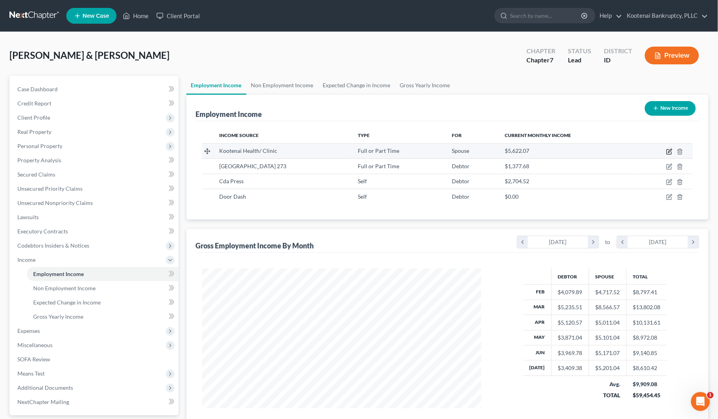
click at [672, 149] on icon "button" at bounding box center [670, 152] width 6 height 6
select select "0"
select select "13"
select select "2"
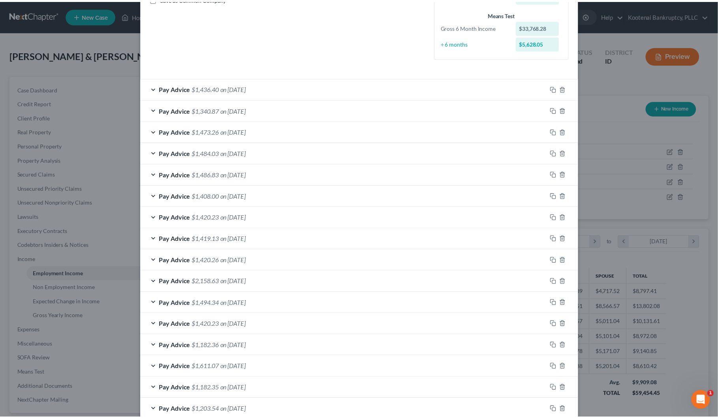
scroll to position [238, 0]
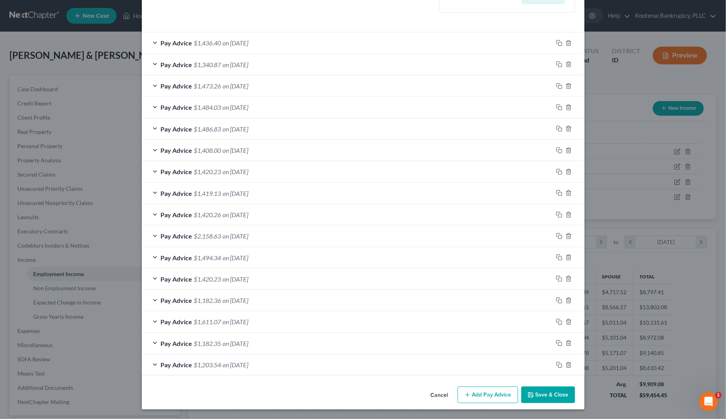
drag, startPoint x: 538, startPoint y: 396, endPoint x: 448, endPoint y: 384, distance: 90.0
click at [538, 396] on button "Save & Close" at bounding box center [548, 395] width 54 height 17
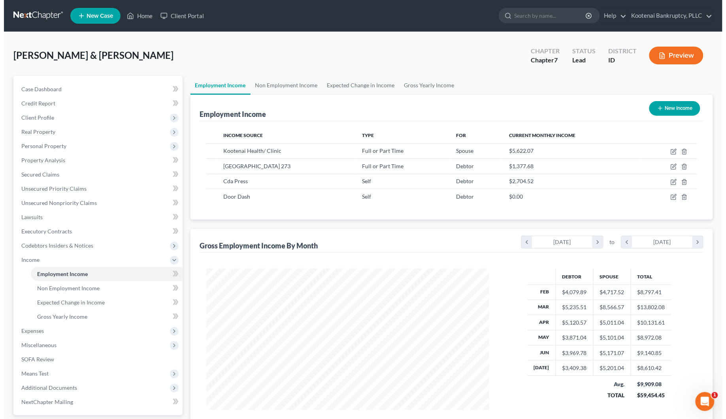
scroll to position [395009, 394855]
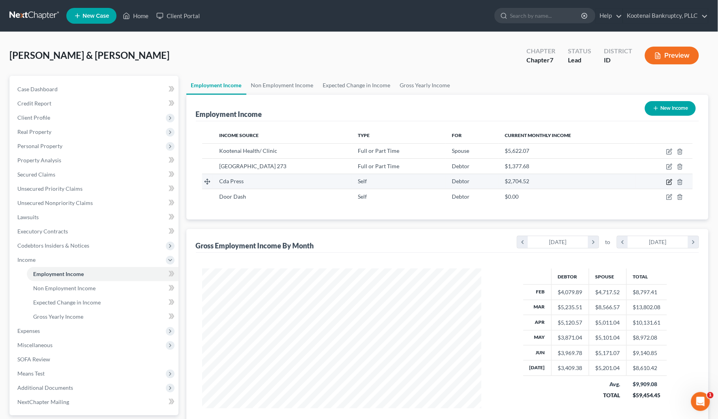
click at [669, 182] on icon "button" at bounding box center [670, 182] width 6 height 6
select select "1"
select select "3"
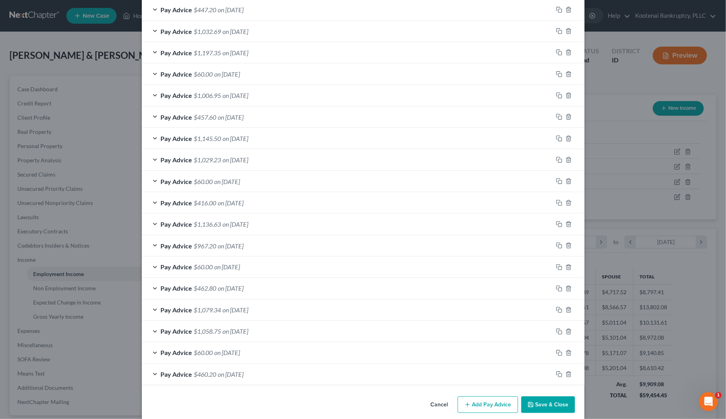
scroll to position [473, 0]
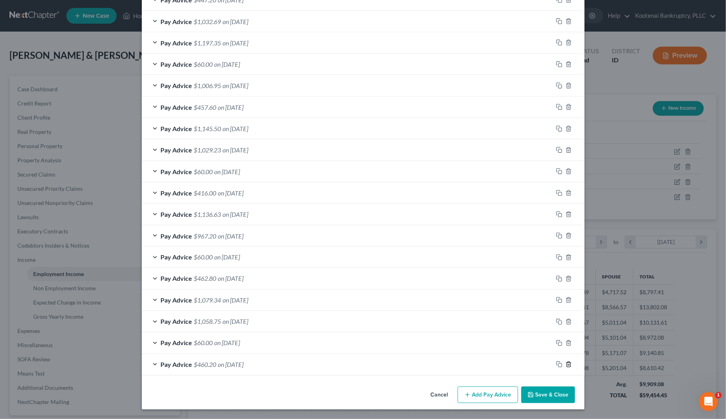
click at [566, 366] on icon "button" at bounding box center [568, 365] width 6 height 6
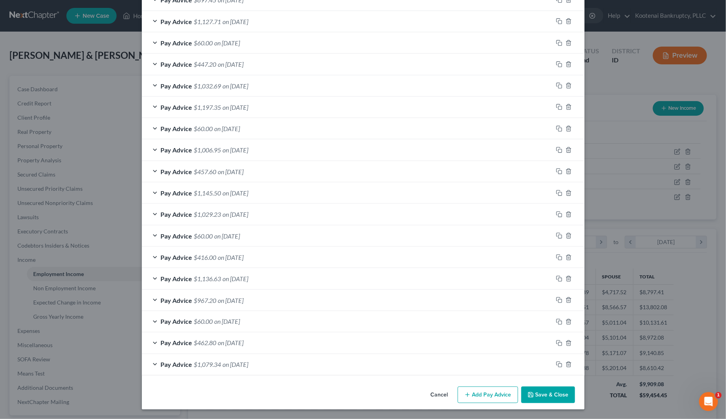
scroll to position [409, 0]
click at [566, 366] on icon "button" at bounding box center [568, 365] width 6 height 6
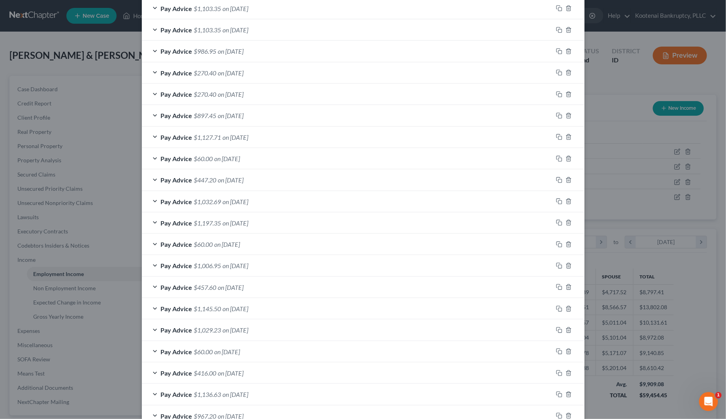
scroll to position [289, 0]
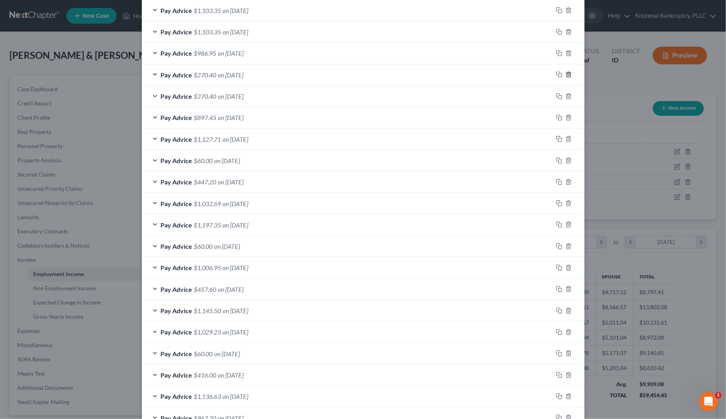
click at [565, 73] on icon "button" at bounding box center [568, 75] width 6 height 6
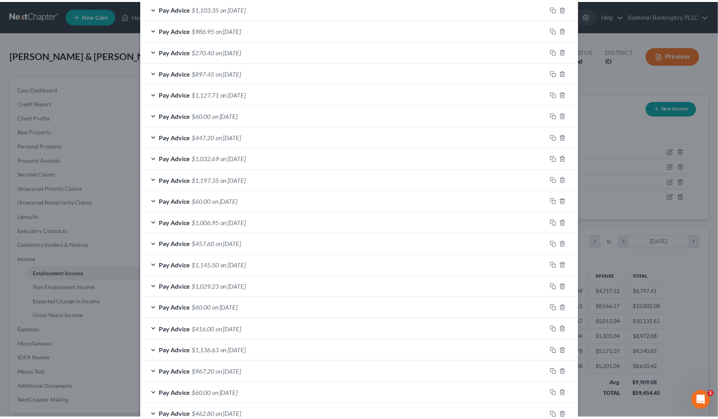
scroll to position [366, 0]
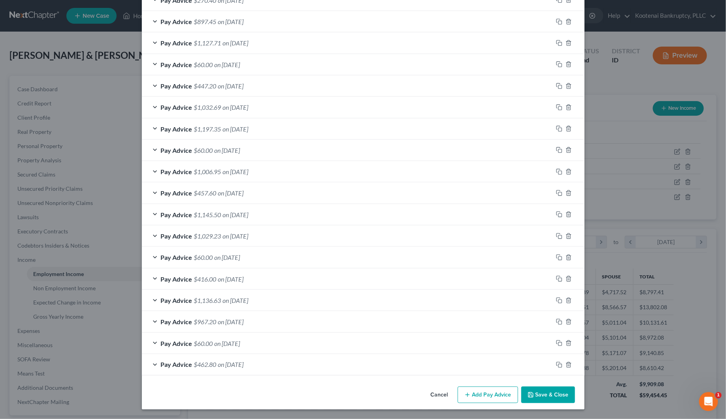
drag, startPoint x: 554, startPoint y: 396, endPoint x: 46, endPoint y: 332, distance: 511.7
click at [554, 396] on button "Save & Close" at bounding box center [548, 395] width 54 height 17
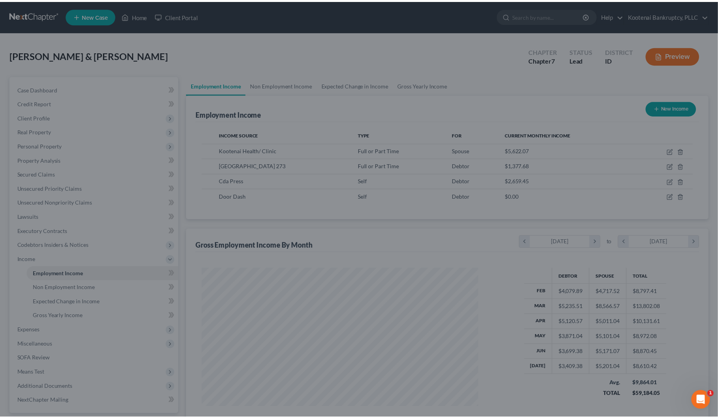
scroll to position [395009, 394855]
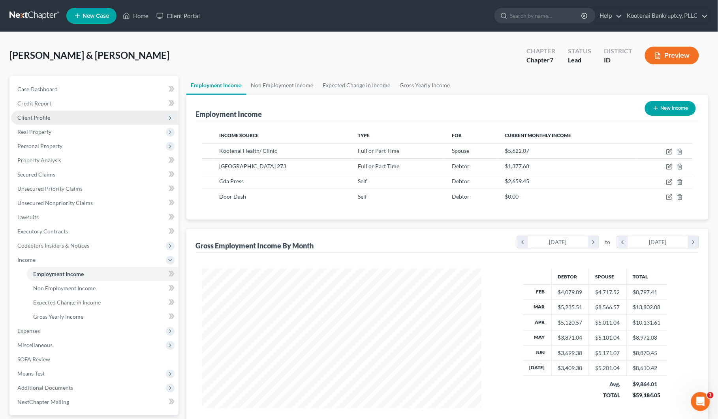
click at [27, 117] on span "Client Profile" at bounding box center [33, 117] width 33 height 7
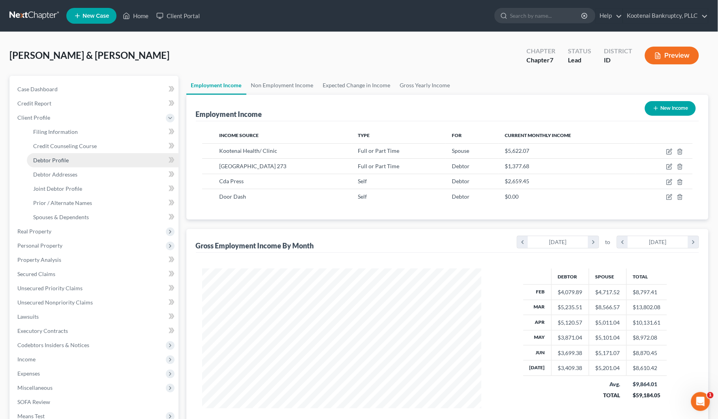
click at [55, 158] on span "Debtor Profile" at bounding box center [51, 160] width 36 height 7
select select "1"
select select "3"
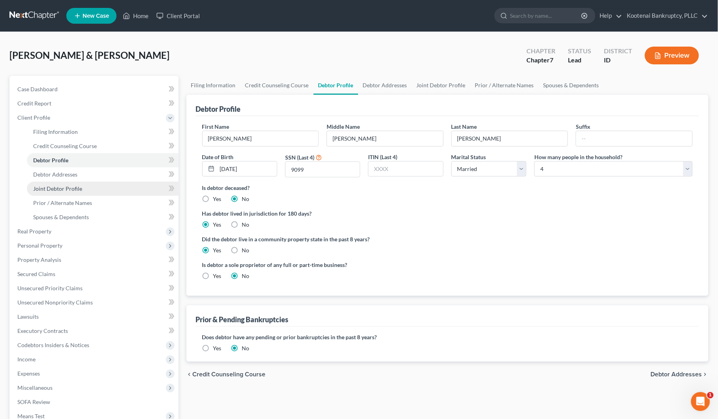
click at [46, 188] on span "Joint Debtor Profile" at bounding box center [57, 188] width 49 height 7
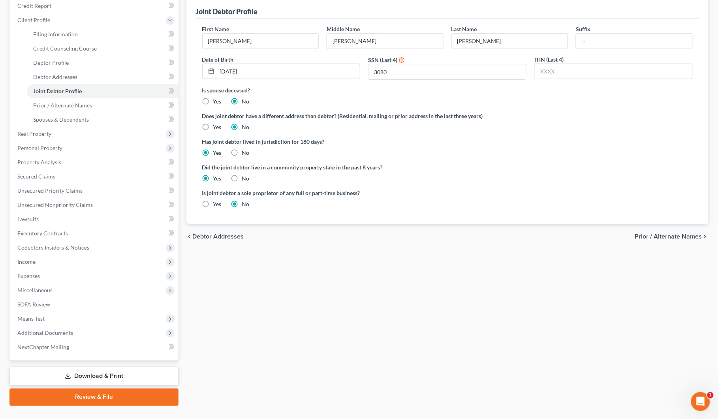
scroll to position [114, 0]
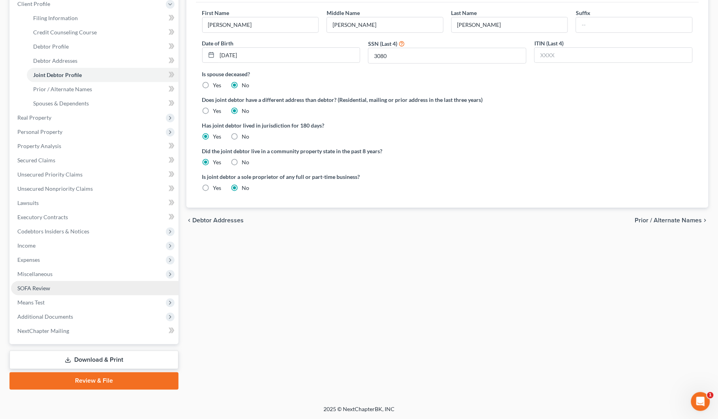
drag, startPoint x: 41, startPoint y: 299, endPoint x: 53, endPoint y: 292, distance: 13.4
click at [41, 299] on span "Means Test" at bounding box center [30, 302] width 27 height 7
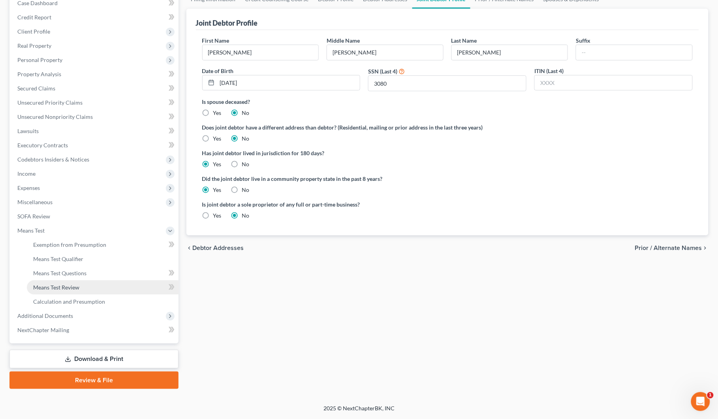
scroll to position [85, 0]
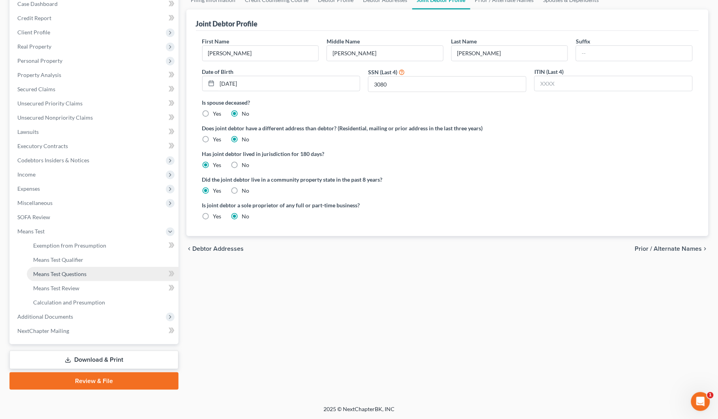
click at [56, 267] on link "Means Test Questions" at bounding box center [103, 274] width 152 height 14
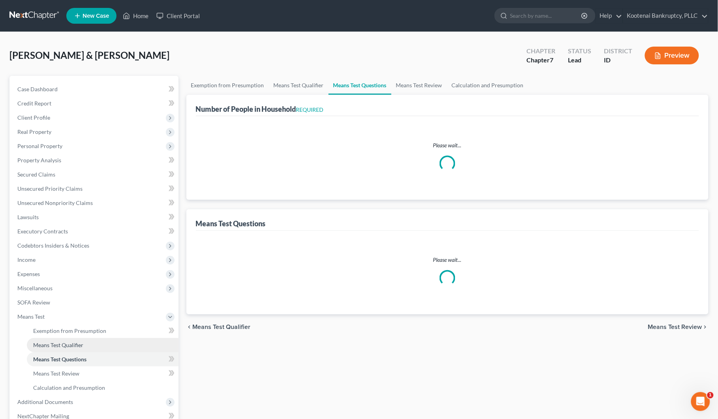
select select "1"
select select "60"
select select "0"
select select "60"
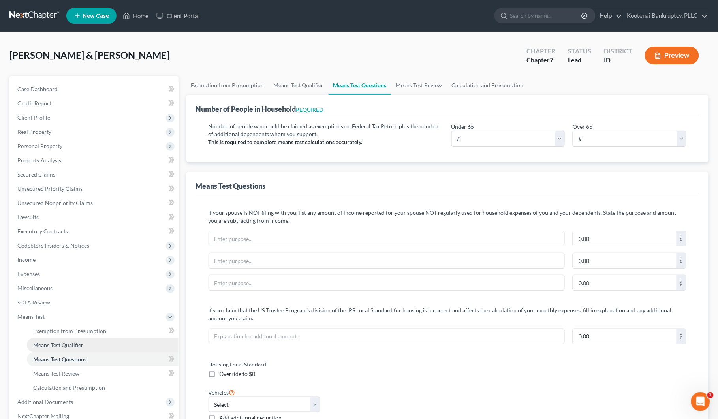
click at [54, 342] on span "Means Test Qualifier" at bounding box center [58, 345] width 50 height 7
